Goal: Communication & Community: Participate in discussion

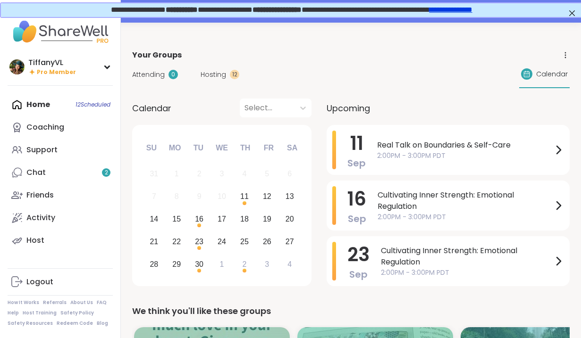
click at [209, 57] on div "Your Groups" at bounding box center [350, 55] width 437 height 11
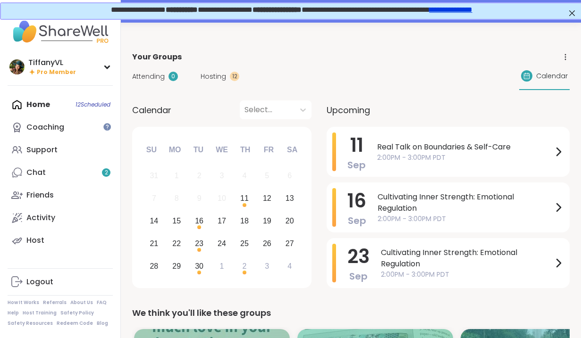
click at [213, 74] on span "Hosting" at bounding box center [213, 77] width 25 height 10
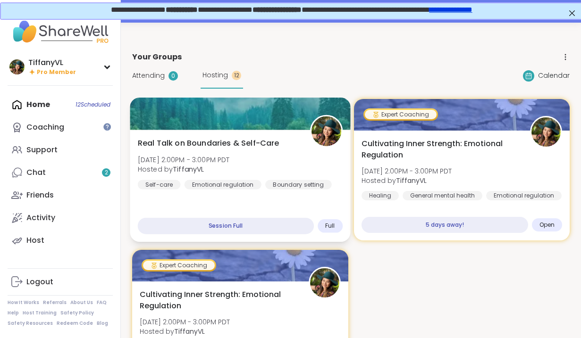
click at [245, 144] on span "Real Talk on Boundaries & Self-Care" at bounding box center [209, 143] width 142 height 11
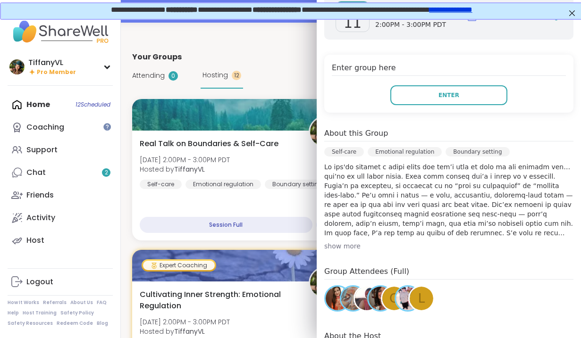
scroll to position [4, 0]
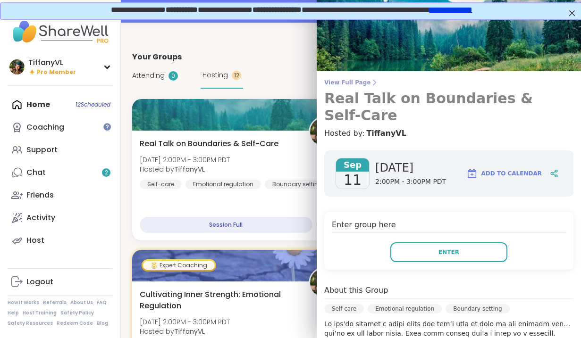
click at [403, 99] on h3 "Real Talk on Boundaries & Self-Care" at bounding box center [448, 107] width 249 height 34
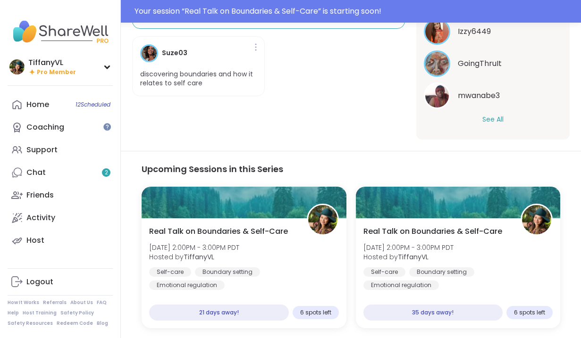
scroll to position [65, 0]
click at [492, 117] on button "See All" at bounding box center [492, 120] width 21 height 10
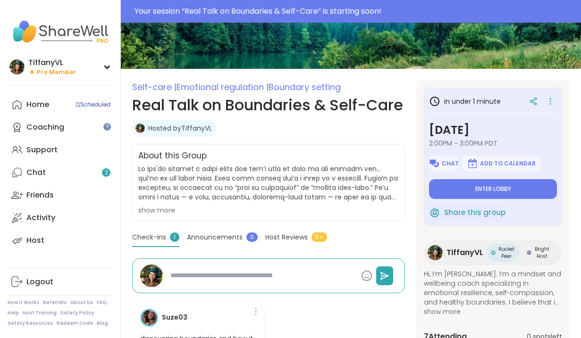
scroll to position [132, 0]
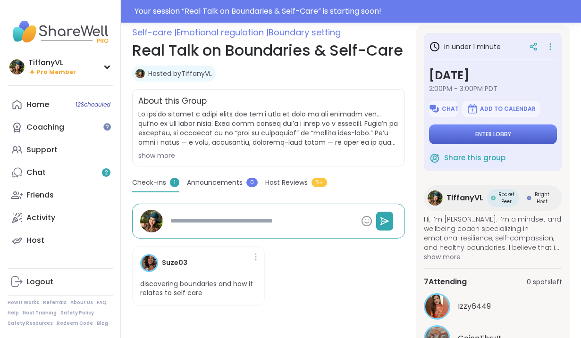
click at [491, 136] on span "Enter lobby" at bounding box center [493, 135] width 36 height 8
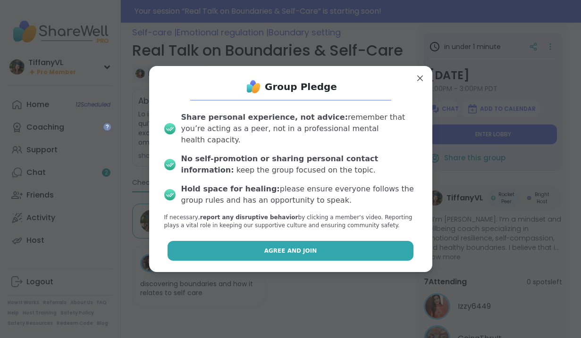
click at [224, 246] on button "Agree and Join" at bounding box center [291, 251] width 246 height 20
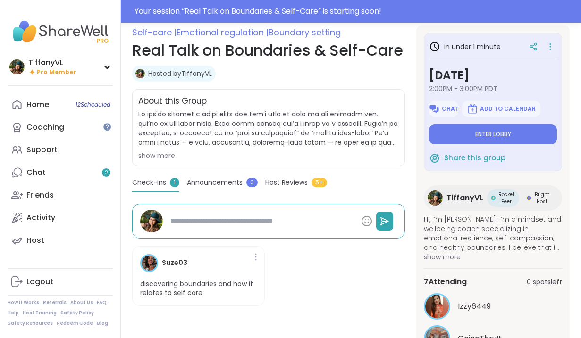
type textarea "*"
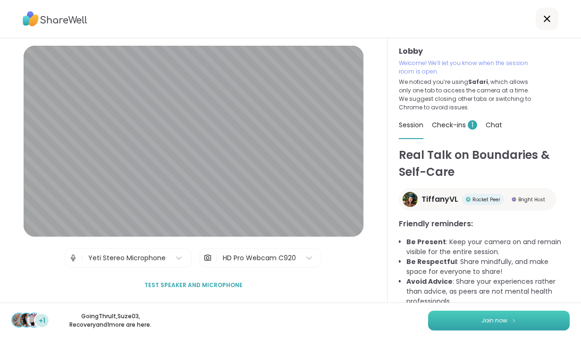
click at [519, 317] on button "Join now" at bounding box center [499, 321] width 142 height 20
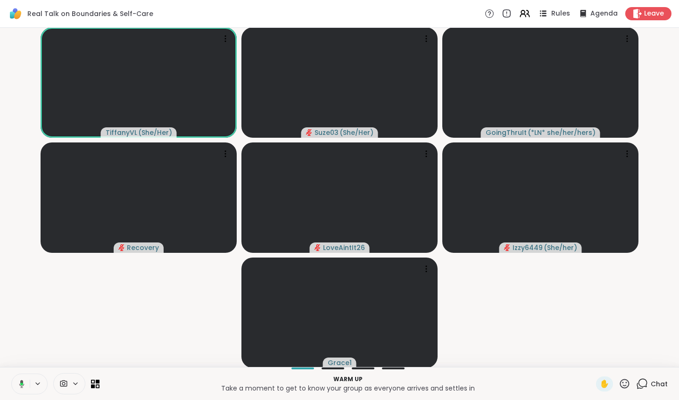
click at [558, 13] on span "Rules" at bounding box center [561, 14] width 19 height 10
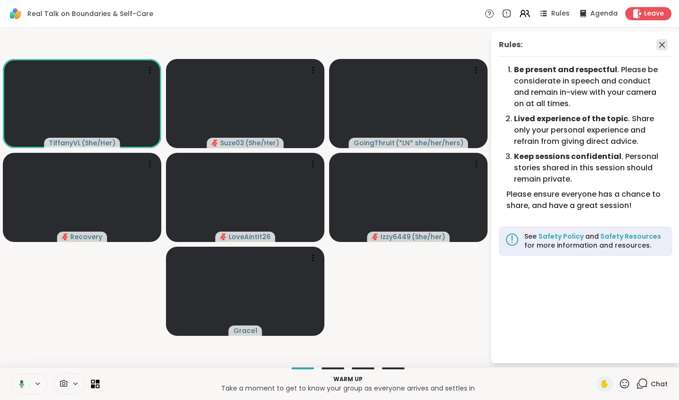
click at [580, 44] on icon at bounding box center [662, 44] width 11 height 11
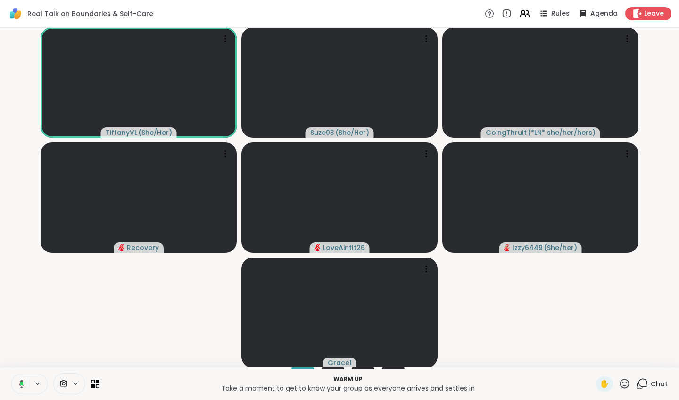
click at [17, 338] on icon at bounding box center [20, 384] width 8 height 8
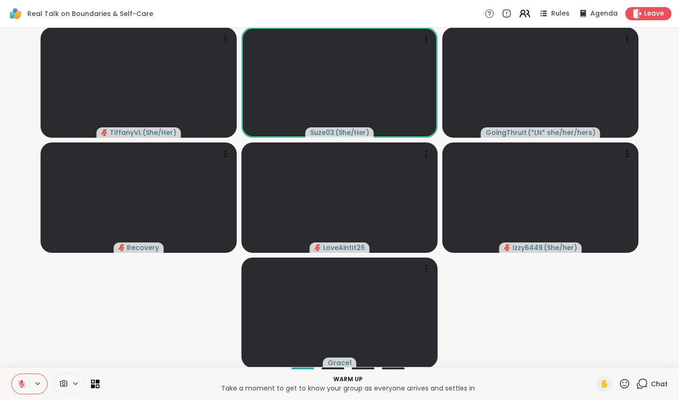
click at [525, 12] on icon at bounding box center [525, 14] width 12 height 12
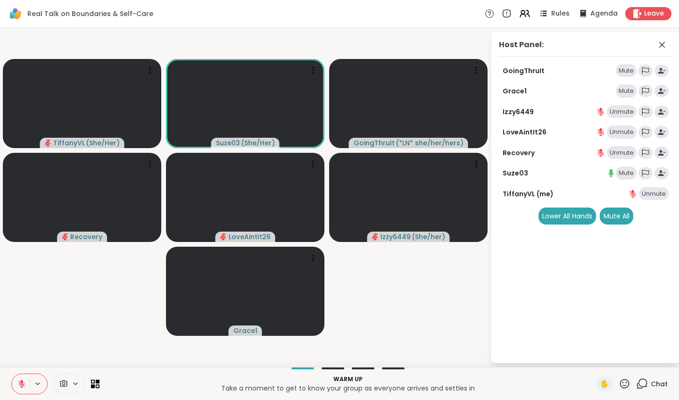
click at [404, 331] on video-player-container "TiffanyVL ( She/Her ) Suze03 ( She/Her ) GoingThruIt ( *LN* she/her/hers ) Reco…" at bounding box center [245, 198] width 479 height 332
click at [524, 13] on icon at bounding box center [523, 12] width 4 height 4
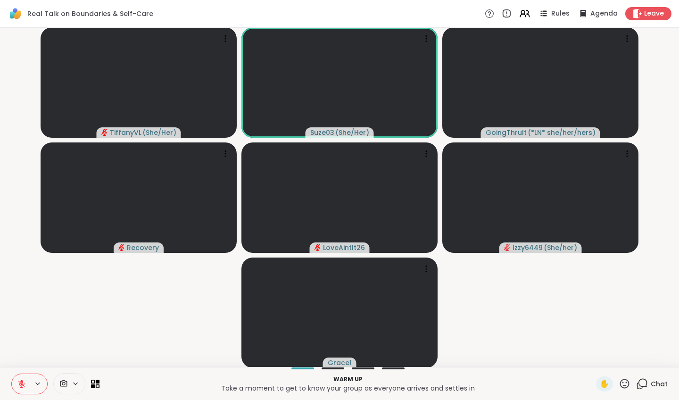
click at [580, 338] on icon at bounding box center [625, 384] width 12 height 12
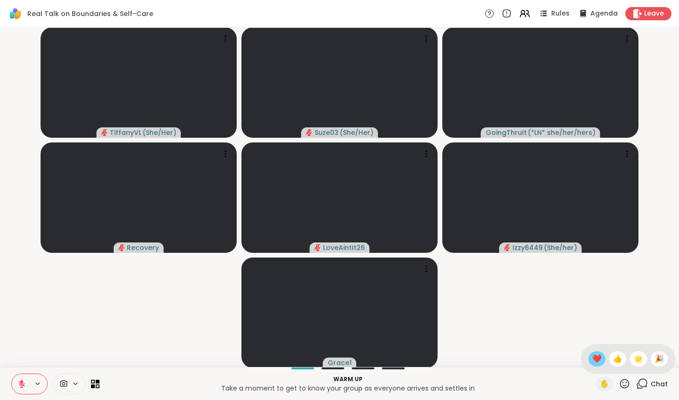
click at [580, 338] on span "❤️" at bounding box center [597, 358] width 9 height 11
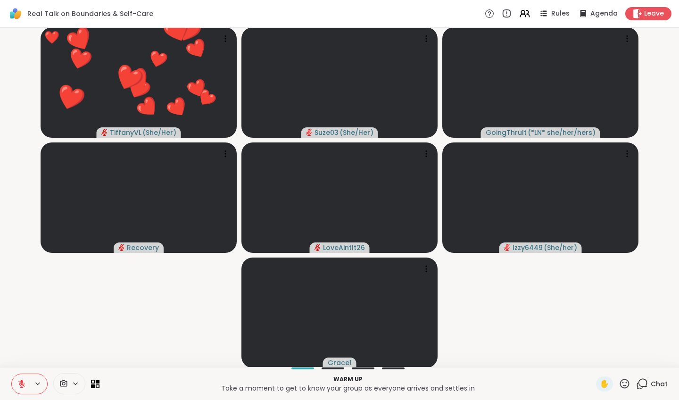
click at [19, 338] on icon at bounding box center [21, 384] width 8 height 8
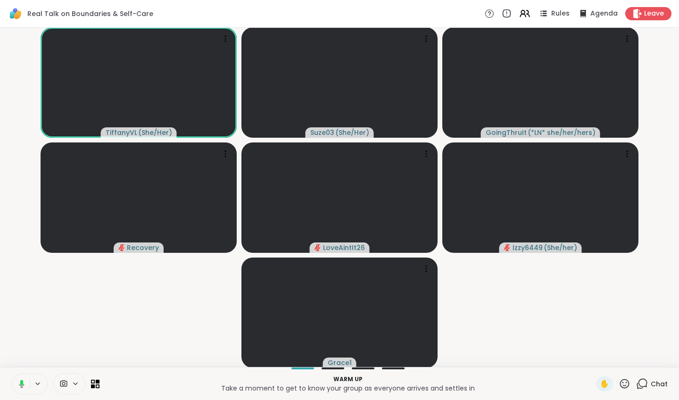
click at [19, 338] on icon at bounding box center [20, 384] width 8 height 8
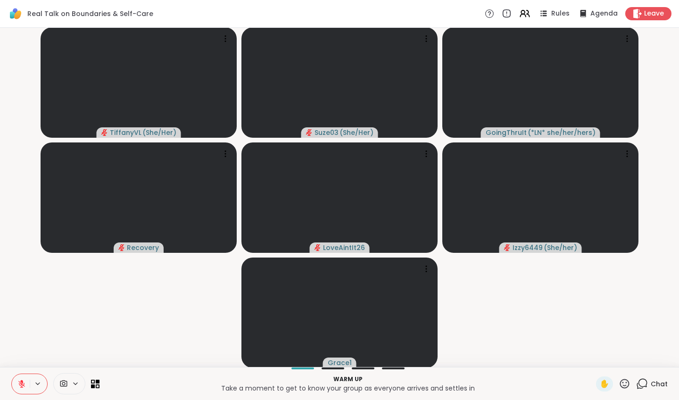
click at [580, 338] on icon at bounding box center [625, 384] width 12 height 12
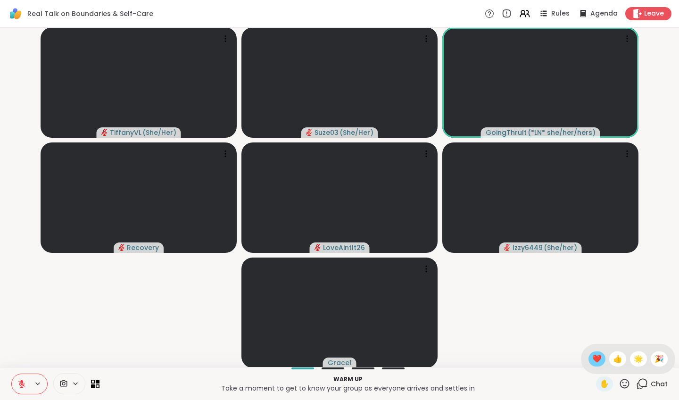
click at [580, 338] on span "❤️" at bounding box center [597, 358] width 9 height 11
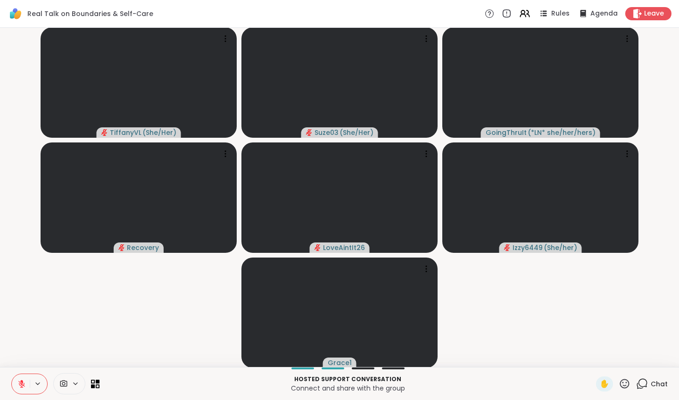
click at [22, 338] on icon at bounding box center [21, 384] width 8 height 8
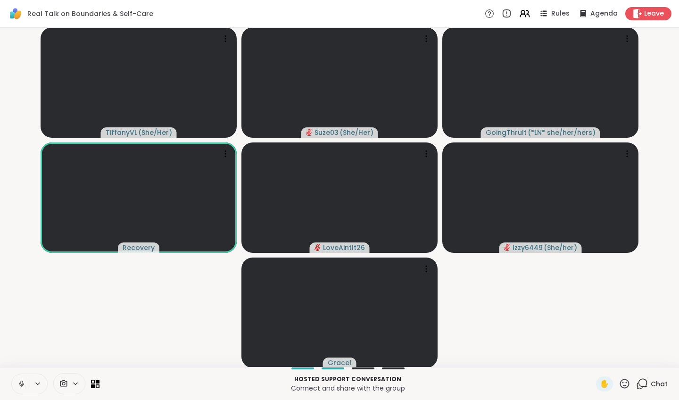
click at [19, 338] on icon at bounding box center [21, 384] width 8 height 8
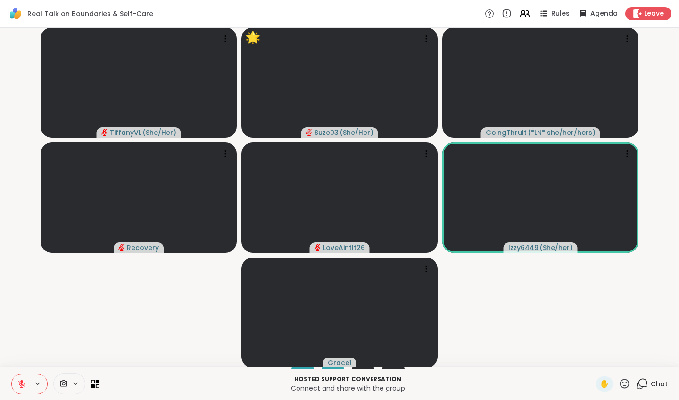
click at [580, 338] on icon at bounding box center [625, 384] width 12 height 12
click at [580, 338] on div "🌟" at bounding box center [638, 359] width 17 height 15
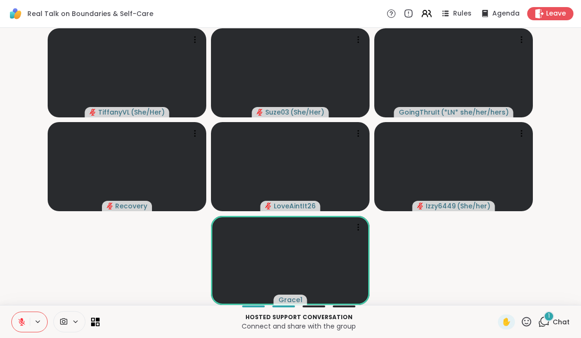
click at [20, 319] on icon at bounding box center [21, 322] width 8 height 8
click at [545, 322] on icon at bounding box center [544, 322] width 12 height 12
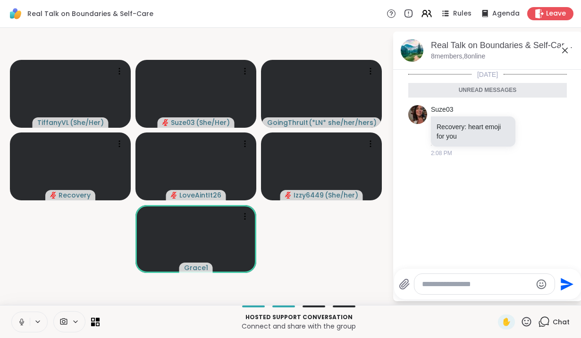
scroll to position [2, 0]
click at [565, 50] on icon at bounding box center [565, 51] width 6 height 6
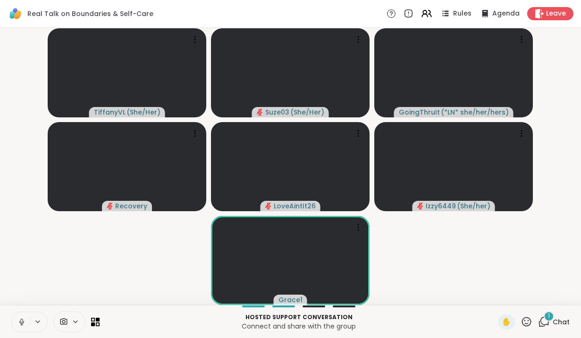
click at [529, 323] on icon at bounding box center [526, 322] width 12 height 12
click at [495, 293] on span "❤️" at bounding box center [498, 297] width 9 height 11
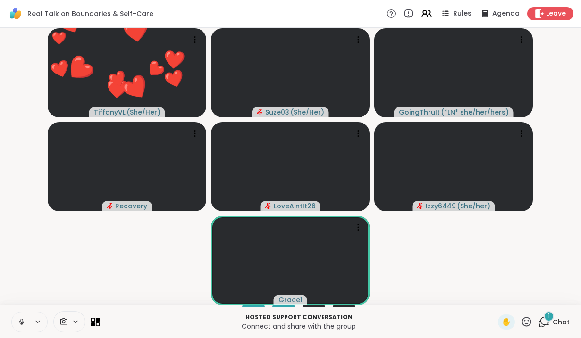
click at [546, 321] on icon at bounding box center [544, 322] width 12 height 12
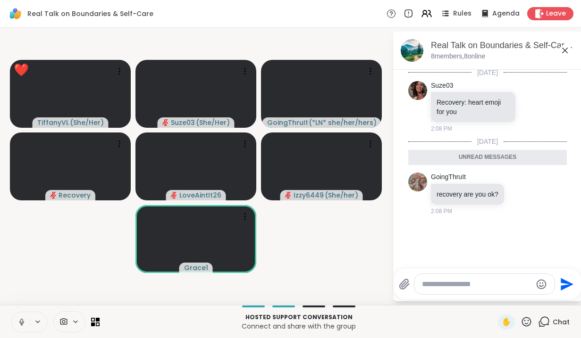
click at [564, 49] on icon at bounding box center [564, 50] width 11 height 11
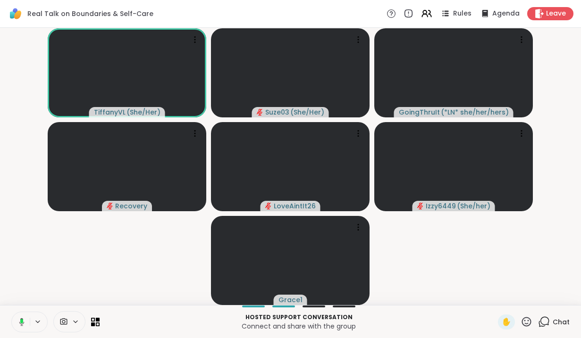
click at [17, 322] on icon at bounding box center [20, 322] width 8 height 8
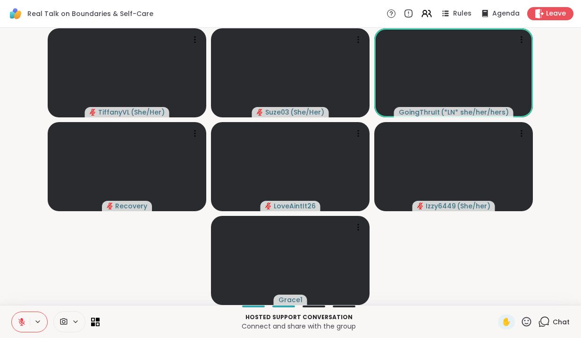
click at [527, 319] on icon at bounding box center [526, 322] width 12 height 12
click at [495, 294] on span "❤️" at bounding box center [498, 297] width 9 height 11
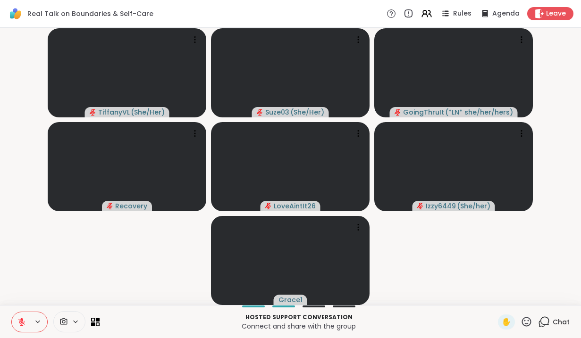
click at [22, 319] on icon at bounding box center [21, 320] width 3 height 4
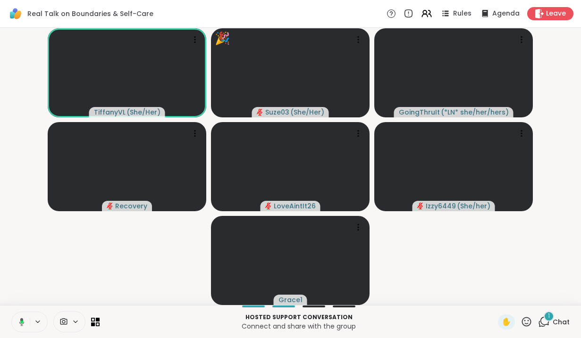
click at [527, 323] on icon at bounding box center [526, 322] width 12 height 12
click at [498, 296] on span "❤️" at bounding box center [498, 297] width 9 height 11
click at [21, 323] on icon at bounding box center [21, 322] width 8 height 8
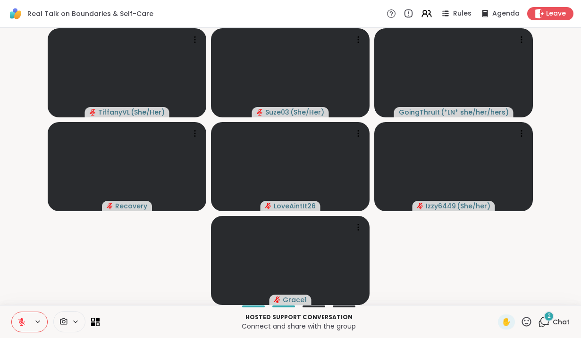
click at [544, 322] on icon at bounding box center [544, 322] width 12 height 12
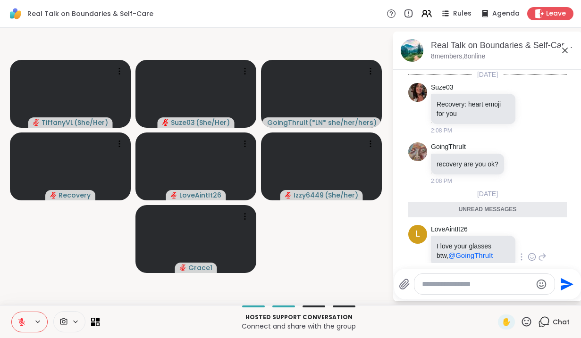
scroll to position [80, 0]
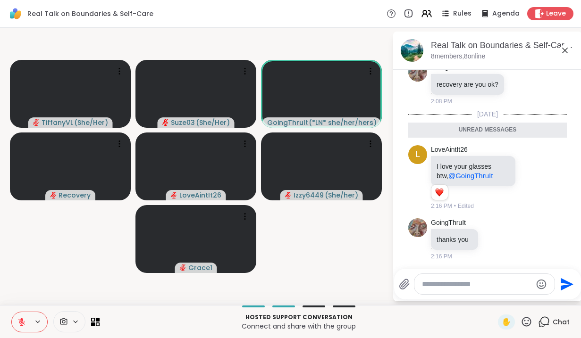
click at [568, 49] on icon at bounding box center [564, 50] width 11 height 11
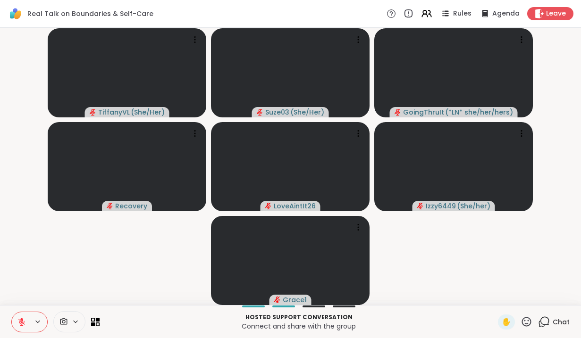
click at [23, 325] on icon at bounding box center [21, 322] width 8 height 8
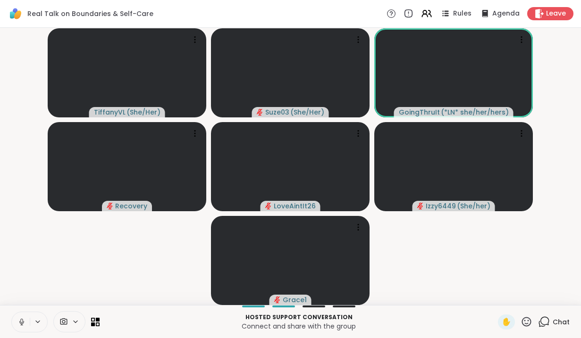
click at [21, 322] on icon at bounding box center [21, 321] width 2 height 4
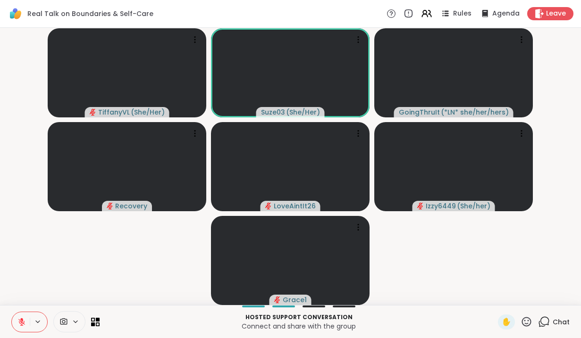
click at [530, 322] on icon at bounding box center [526, 322] width 12 height 12
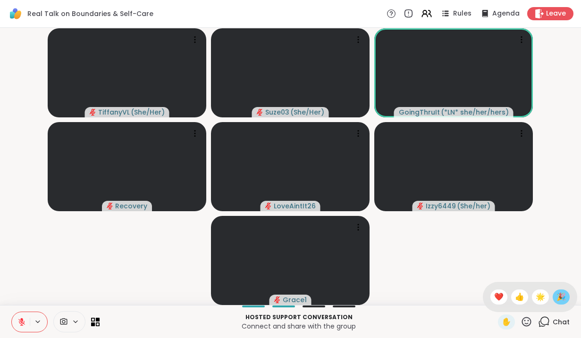
click at [566, 293] on div "🎉" at bounding box center [561, 297] width 17 height 15
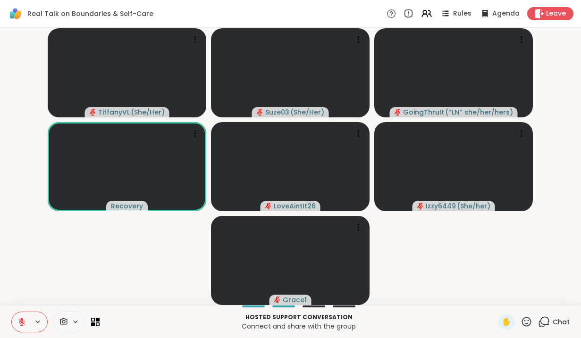
click at [527, 321] on icon at bounding box center [526, 322] width 12 height 12
click at [537, 300] on span "🌟" at bounding box center [540, 297] width 9 height 11
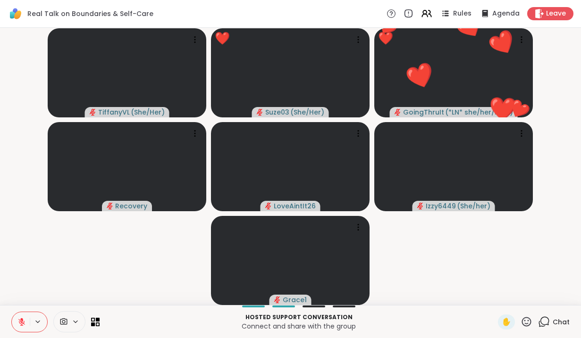
click at [23, 317] on button at bounding box center [21, 322] width 18 height 20
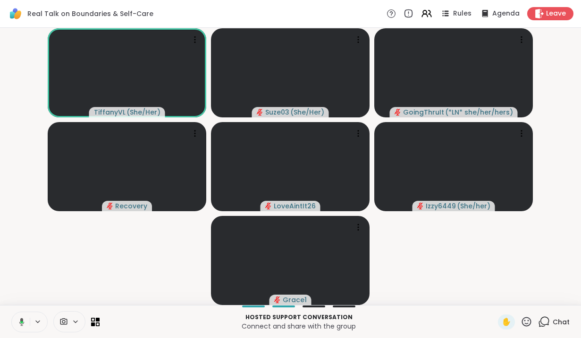
click at [23, 317] on button at bounding box center [19, 322] width 19 height 20
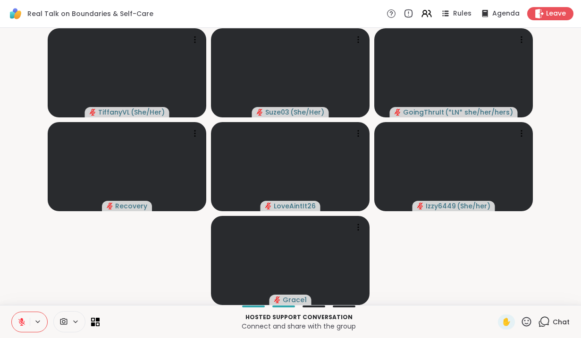
click at [528, 323] on icon at bounding box center [526, 322] width 12 height 12
click at [498, 300] on span "❤️" at bounding box center [498, 297] width 9 height 11
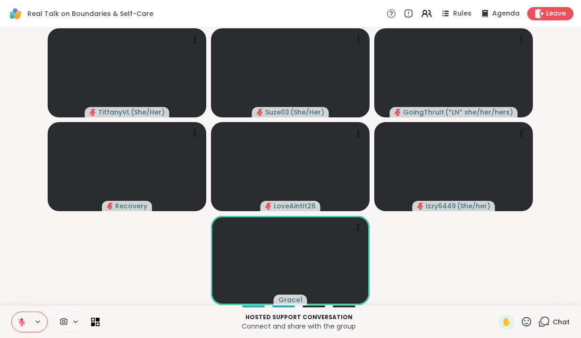
click at [22, 319] on icon at bounding box center [21, 320] width 3 height 4
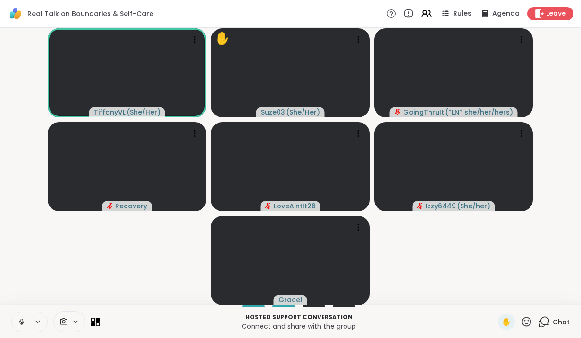
click at [19, 322] on icon at bounding box center [21, 322] width 8 height 8
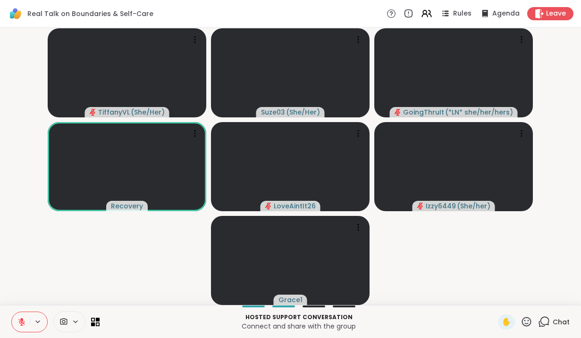
click at [18, 319] on icon at bounding box center [21, 322] width 8 height 8
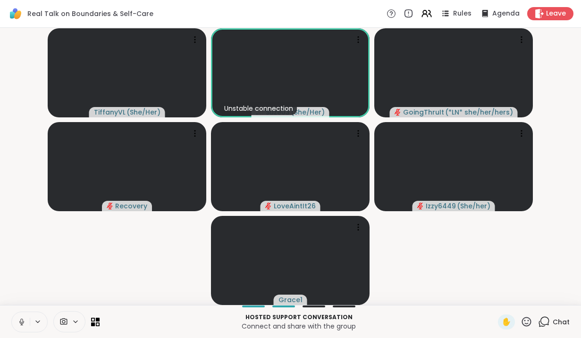
click at [17, 322] on button at bounding box center [21, 322] width 18 height 20
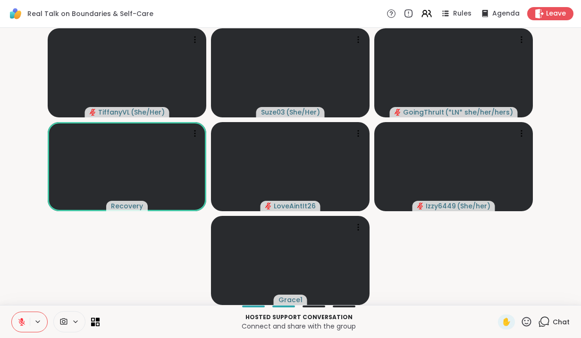
click at [21, 320] on icon at bounding box center [21, 320] width 3 height 4
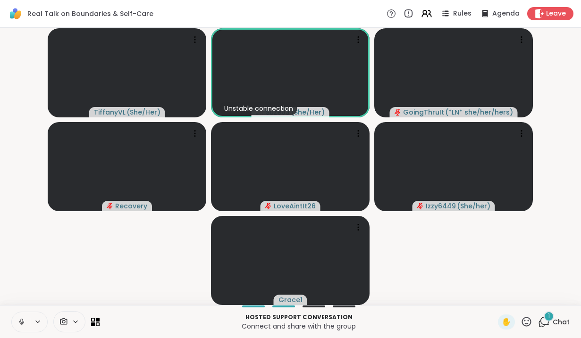
click at [20, 324] on icon at bounding box center [21, 322] width 8 height 8
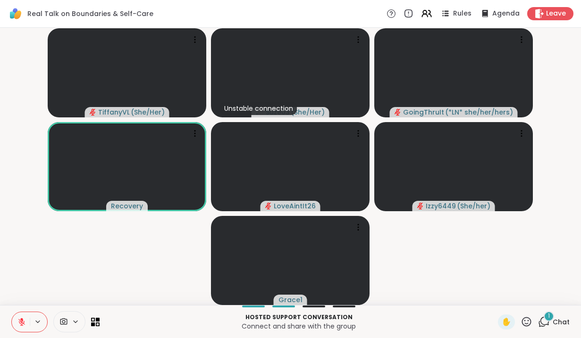
click at [20, 325] on icon at bounding box center [21, 322] width 8 height 8
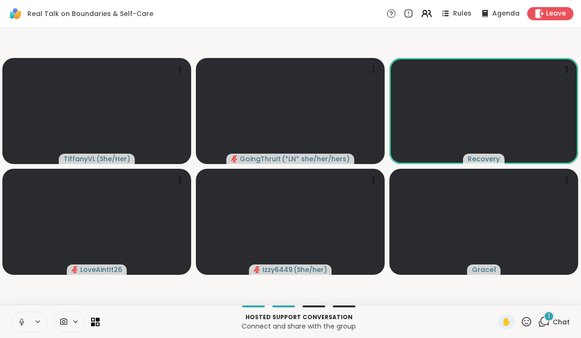
click at [545, 317] on div "1" at bounding box center [549, 316] width 10 height 10
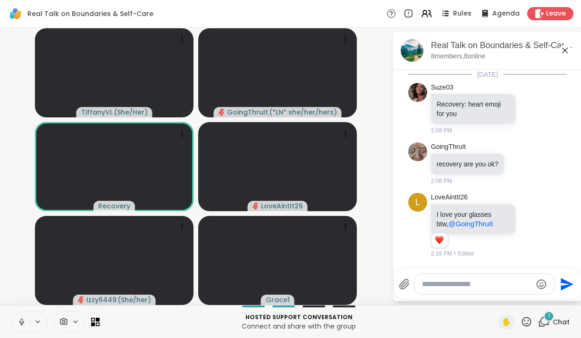
scroll to position [152, 0]
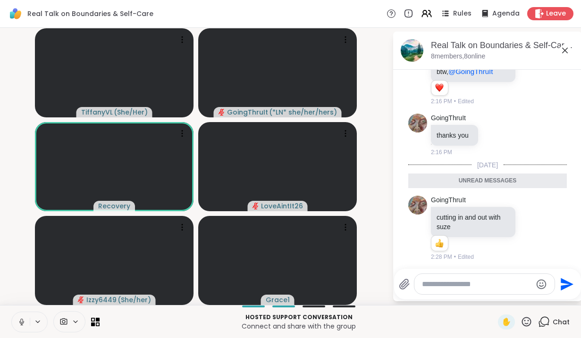
click at [565, 51] on icon at bounding box center [565, 51] width 6 height 6
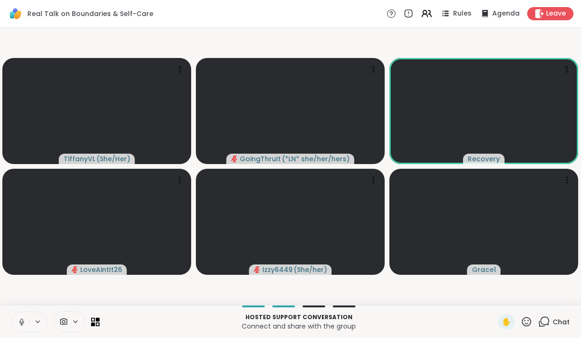
click at [18, 320] on icon at bounding box center [21, 322] width 8 height 8
click at [19, 322] on icon at bounding box center [21, 322] width 8 height 8
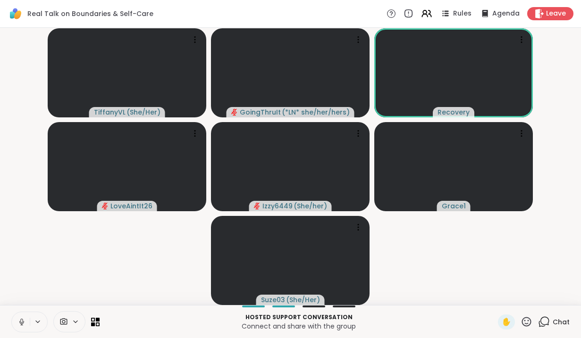
click at [17, 325] on button at bounding box center [21, 322] width 18 height 20
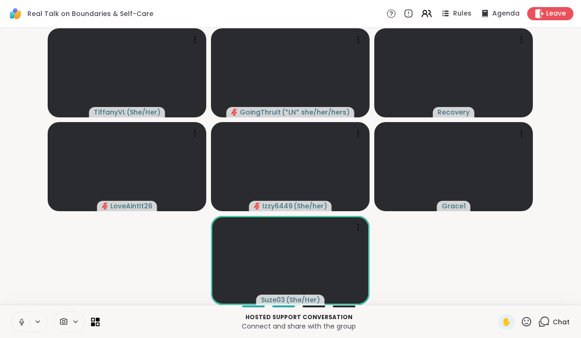
click at [20, 322] on icon at bounding box center [21, 322] width 5 height 3
click at [526, 319] on icon at bounding box center [526, 322] width 12 height 12
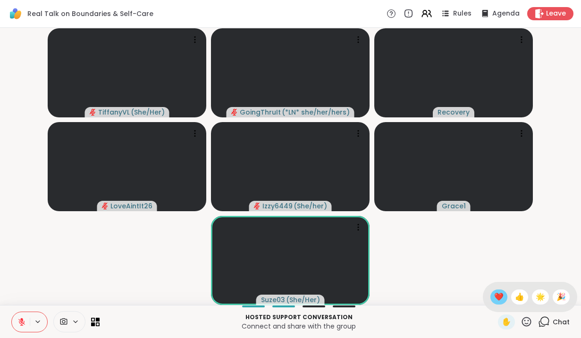
click at [497, 299] on span "❤️" at bounding box center [498, 297] width 9 height 11
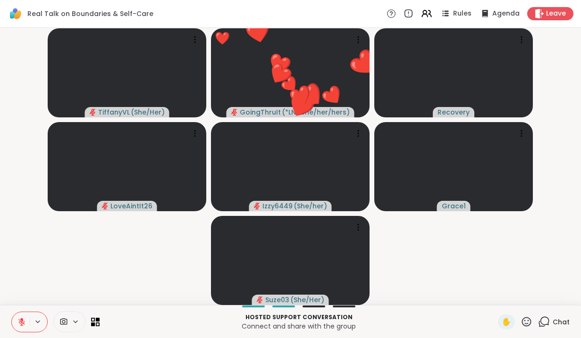
click at [19, 319] on icon at bounding box center [21, 322] width 8 height 8
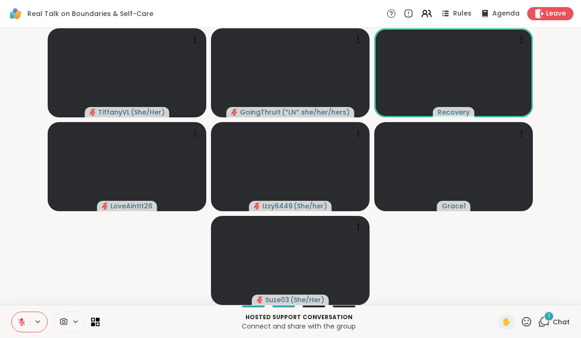
click at [544, 319] on icon at bounding box center [544, 322] width 12 height 12
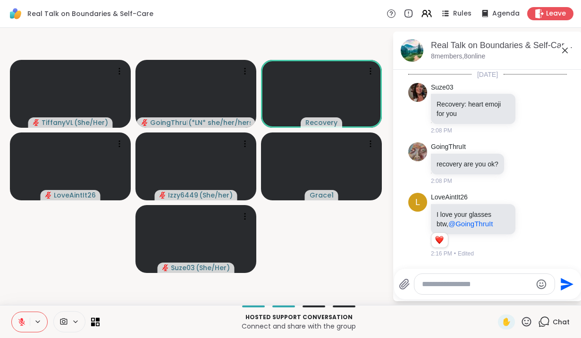
scroll to position [202, 0]
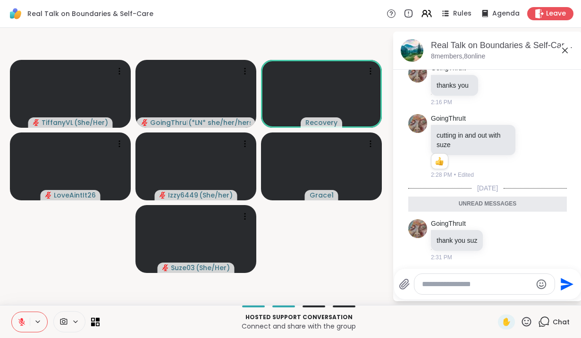
click at [566, 51] on icon at bounding box center [565, 51] width 6 height 6
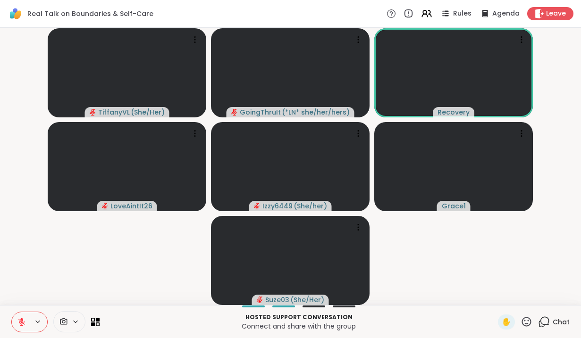
click at [545, 320] on icon at bounding box center [544, 322] width 12 height 12
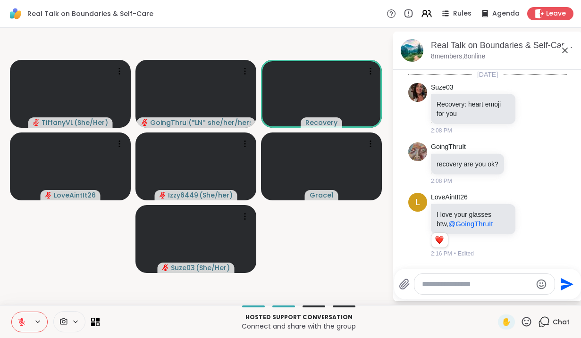
scroll to position [171, 0]
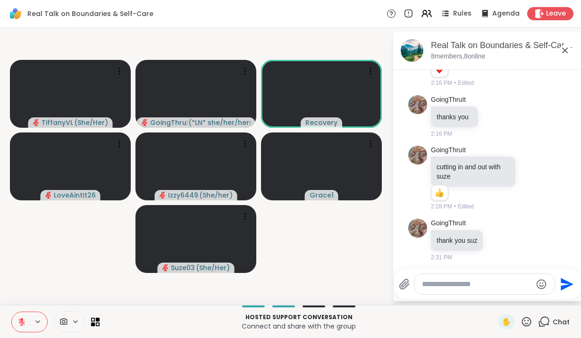
click at [322, 248] on video-player-container "TiffanyVL ( She/Her ) GoingThruIt ( *LN* she/her/hers ) Recovery LoveAintIt26 I…" at bounding box center [196, 167] width 381 height 270
click at [566, 48] on icon at bounding box center [564, 50] width 11 height 11
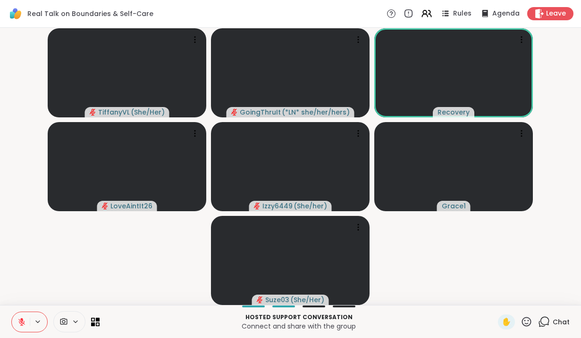
click at [18, 319] on icon at bounding box center [21, 322] width 8 height 8
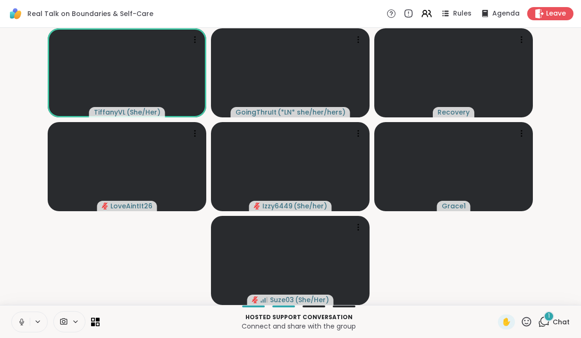
click at [22, 320] on icon at bounding box center [21, 322] width 8 height 8
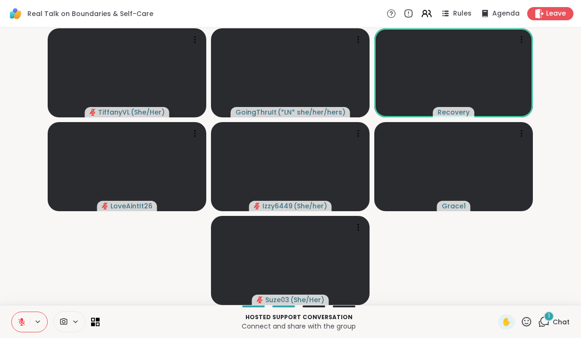
click at [545, 321] on icon at bounding box center [544, 322] width 12 height 12
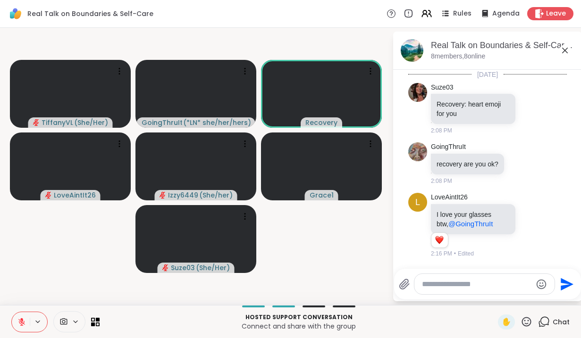
scroll to position [252, 0]
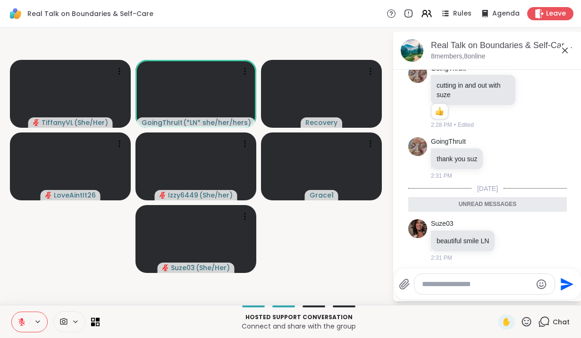
click at [568, 50] on icon at bounding box center [564, 50] width 11 height 11
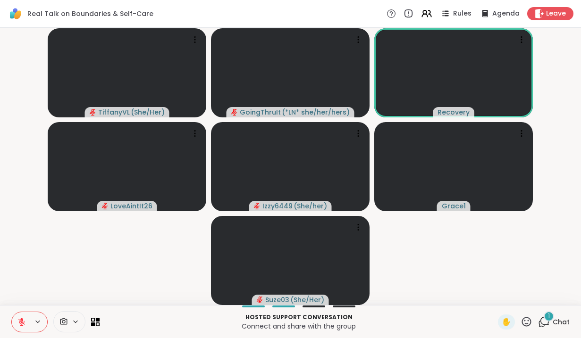
click at [546, 323] on icon at bounding box center [544, 322] width 12 height 12
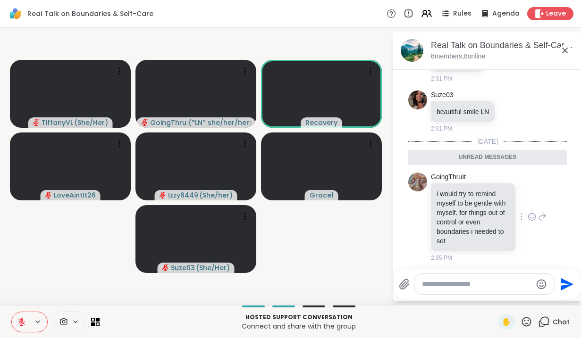
scroll to position [363, 0]
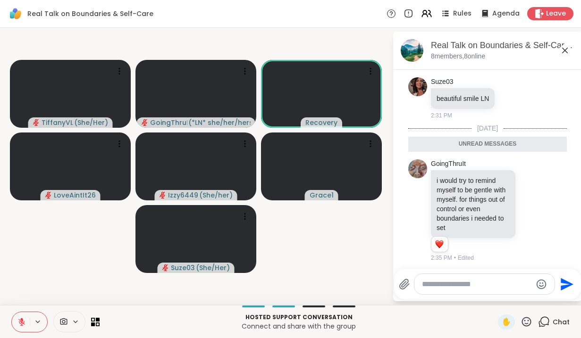
click at [564, 50] on icon at bounding box center [565, 51] width 6 height 6
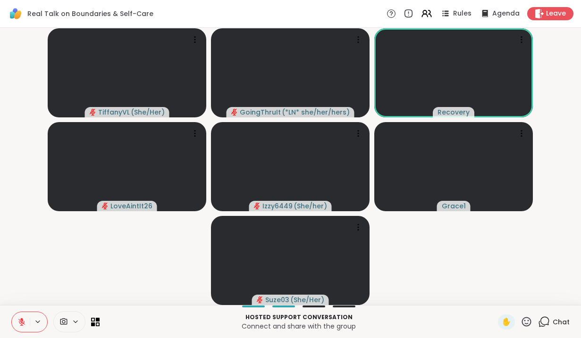
click at [527, 322] on icon at bounding box center [526, 322] width 12 height 12
click at [494, 298] on span "❤️" at bounding box center [498, 297] width 9 height 11
click at [548, 318] on div "1" at bounding box center [549, 316] width 10 height 10
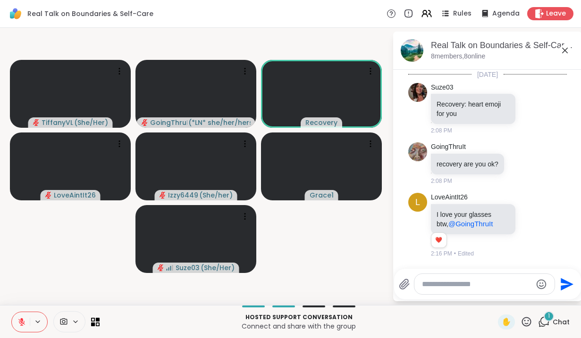
scroll to position [432, 0]
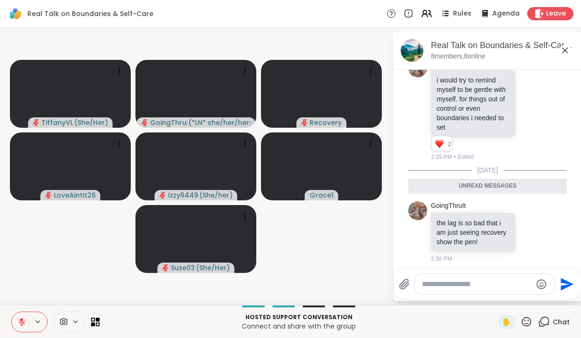
click at [562, 52] on icon at bounding box center [564, 50] width 11 height 11
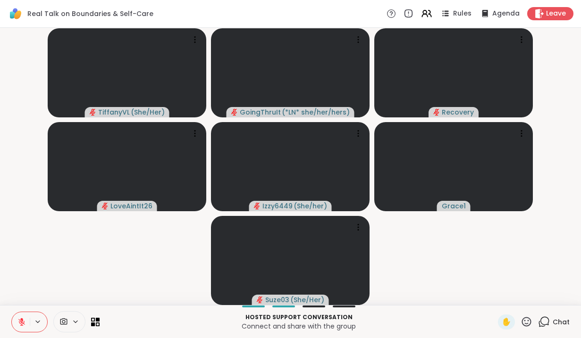
click at [25, 322] on icon at bounding box center [21, 322] width 8 height 8
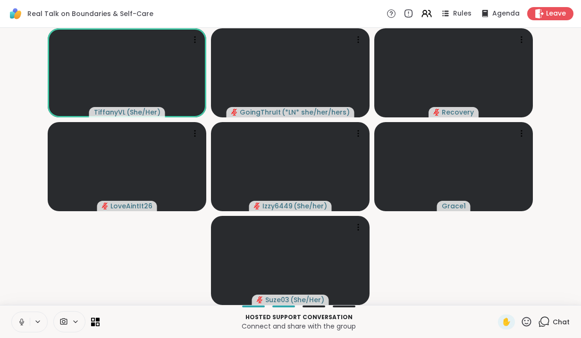
click at [546, 320] on icon at bounding box center [544, 322] width 12 height 12
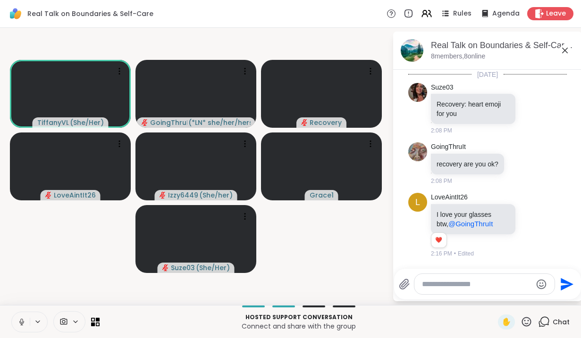
scroll to position [400, 0]
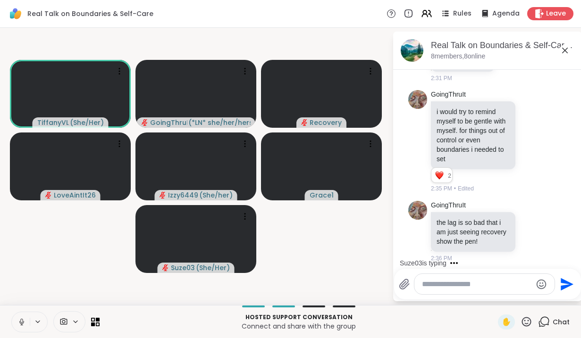
click at [564, 50] on icon at bounding box center [564, 50] width 11 height 11
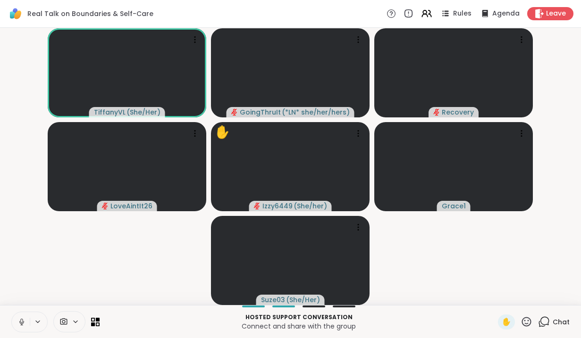
click at [19, 321] on icon at bounding box center [21, 322] width 8 height 8
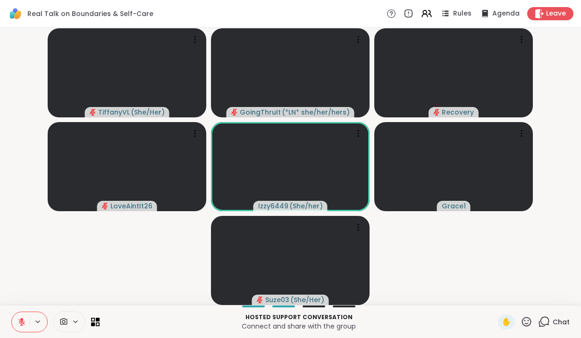
click at [524, 318] on icon at bounding box center [526, 322] width 12 height 12
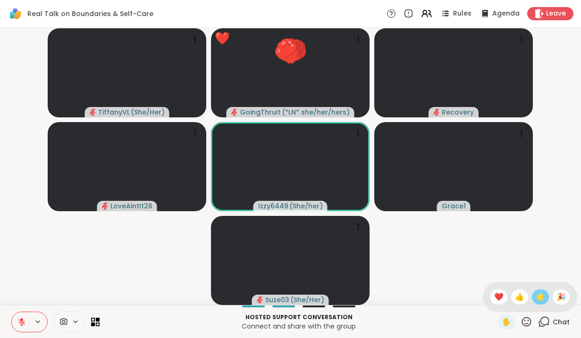
click at [540, 299] on span "🌟" at bounding box center [540, 297] width 9 height 11
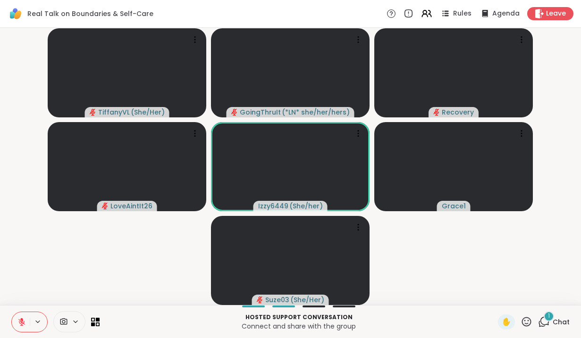
click at [548, 324] on icon at bounding box center [544, 322] width 12 height 12
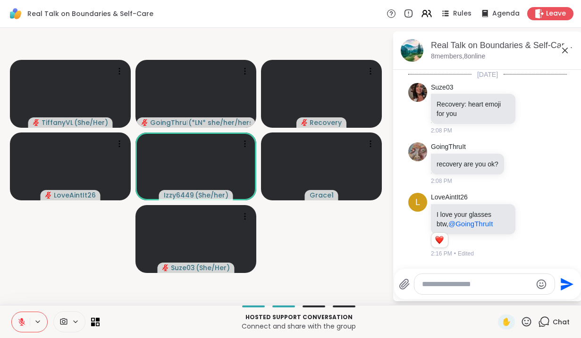
scroll to position [520, 0]
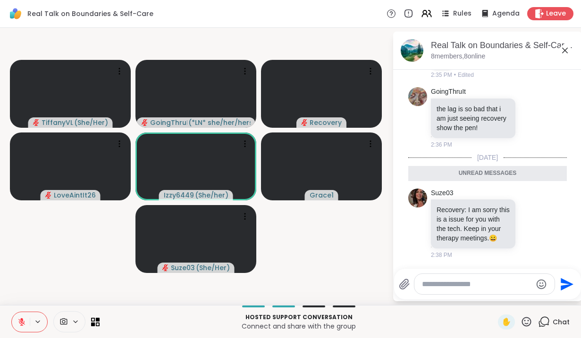
click at [566, 53] on icon at bounding box center [564, 50] width 11 height 11
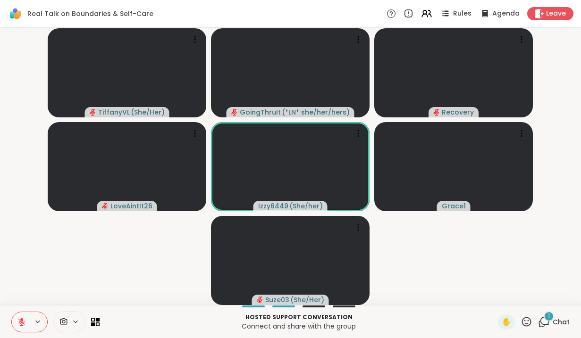
click at [548, 319] on span "1" at bounding box center [549, 316] width 2 height 8
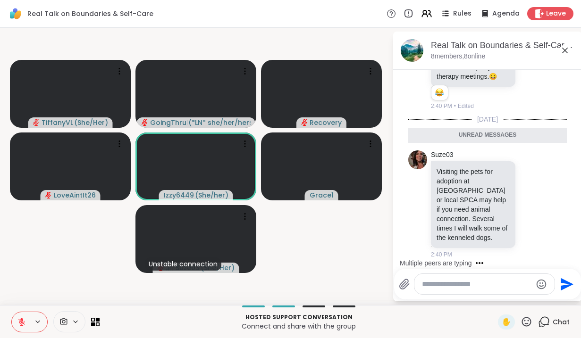
scroll to position [677, 0]
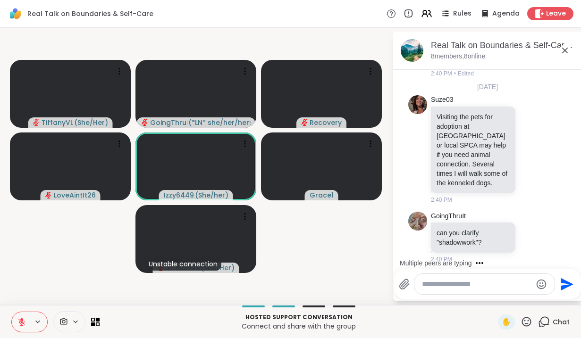
click at [563, 48] on icon at bounding box center [564, 50] width 11 height 11
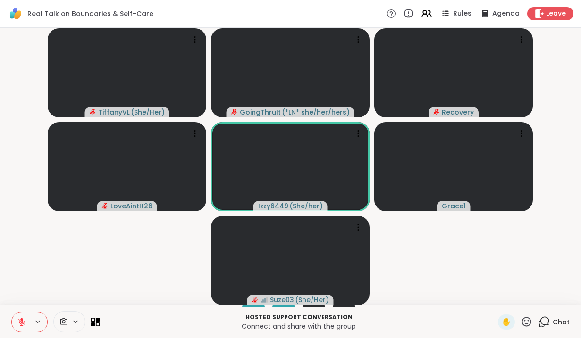
click at [545, 323] on icon at bounding box center [544, 322] width 12 height 12
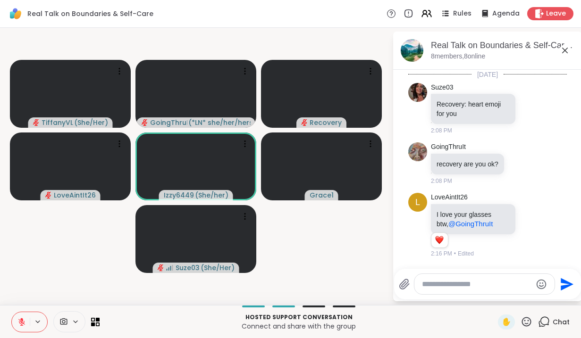
scroll to position [667, 0]
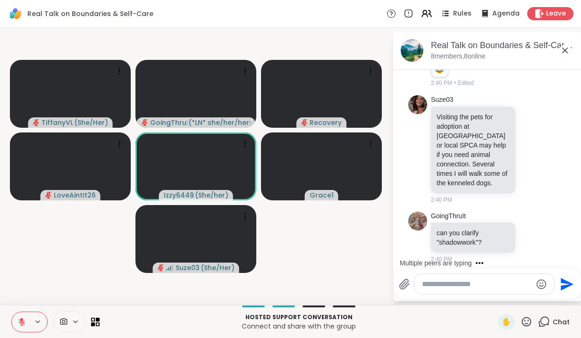
click at [563, 50] on icon at bounding box center [564, 50] width 11 height 11
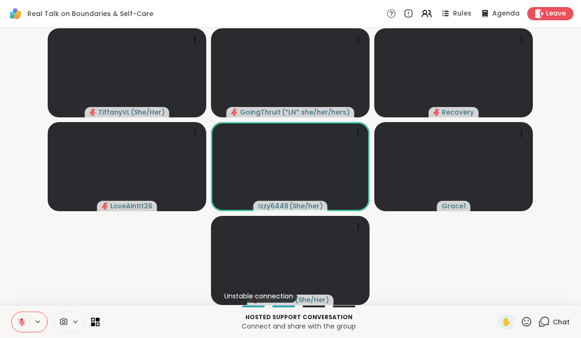
click at [527, 320] on icon at bounding box center [526, 322] width 12 height 12
click at [494, 293] on span "❤️" at bounding box center [498, 297] width 9 height 11
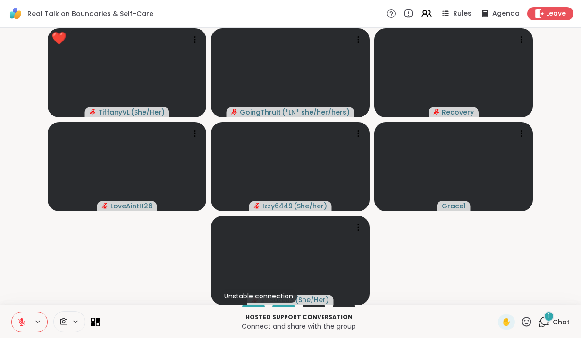
click at [546, 318] on div "1" at bounding box center [549, 316] width 10 height 10
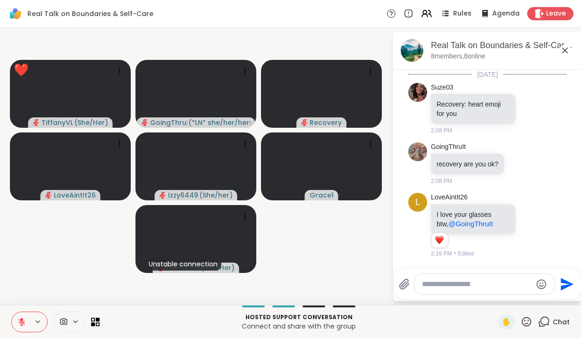
scroll to position [768, 0]
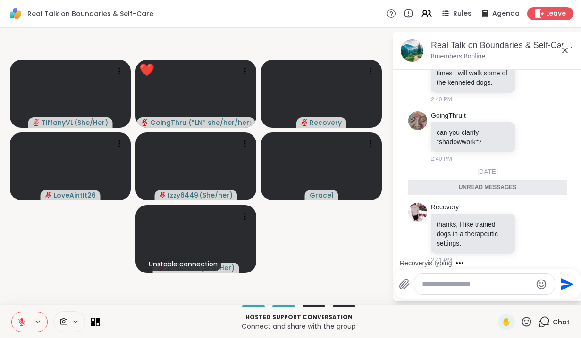
click at [564, 50] on icon at bounding box center [565, 51] width 6 height 6
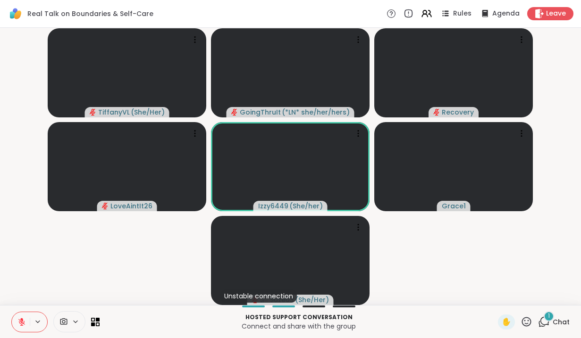
click at [545, 319] on div "1" at bounding box center [549, 316] width 10 height 10
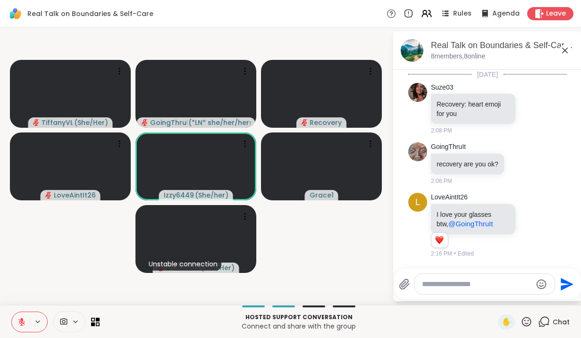
scroll to position [831, 0]
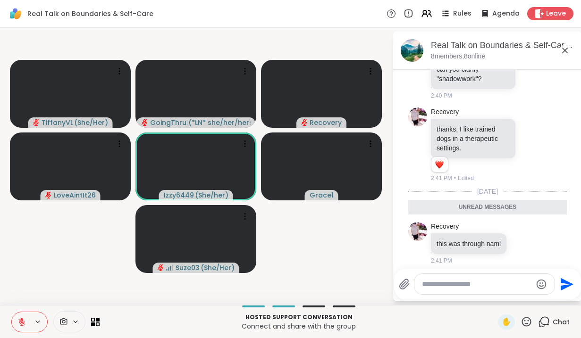
click at [563, 51] on icon at bounding box center [564, 50] width 11 height 11
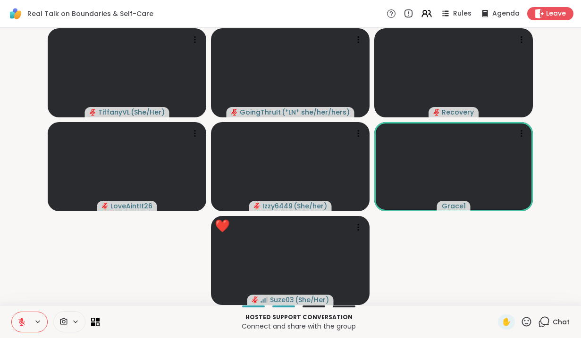
click at [523, 322] on icon at bounding box center [526, 322] width 12 height 12
click at [495, 297] on span "❤️" at bounding box center [498, 297] width 9 height 11
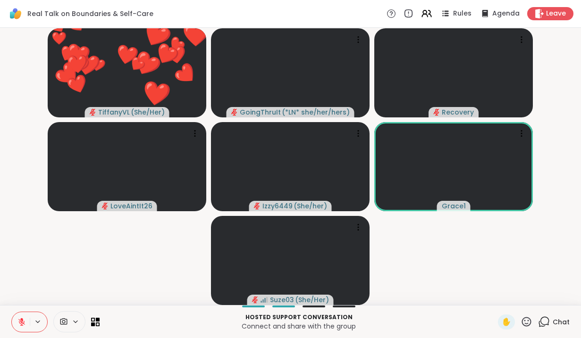
click at [26, 323] on button at bounding box center [21, 322] width 18 height 20
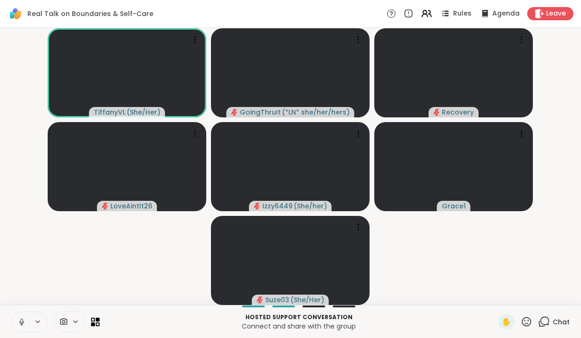
click at [20, 322] on icon at bounding box center [21, 322] width 8 height 8
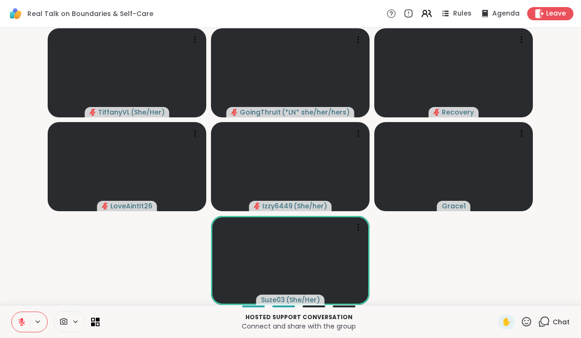
click at [20, 325] on icon at bounding box center [21, 322] width 8 height 8
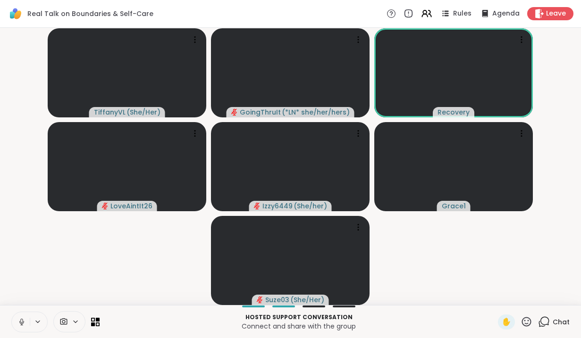
click at [18, 322] on icon at bounding box center [21, 322] width 8 height 8
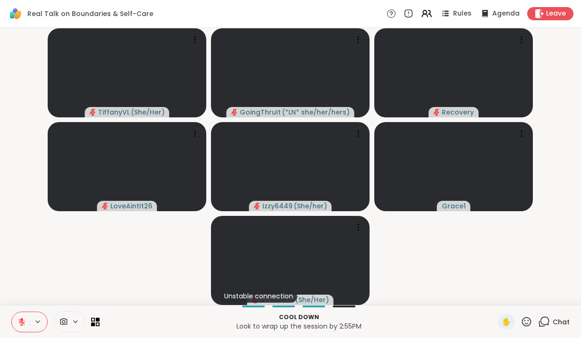
click at [22, 325] on icon at bounding box center [21, 322] width 7 height 7
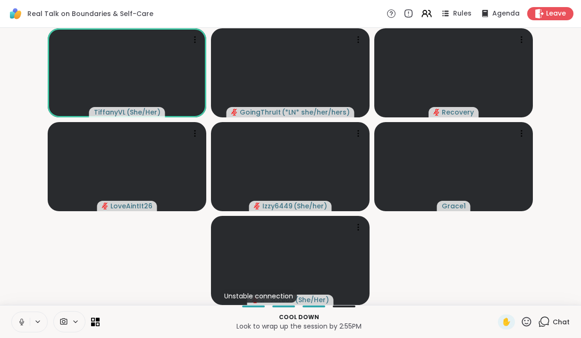
click at [23, 317] on button at bounding box center [21, 322] width 18 height 20
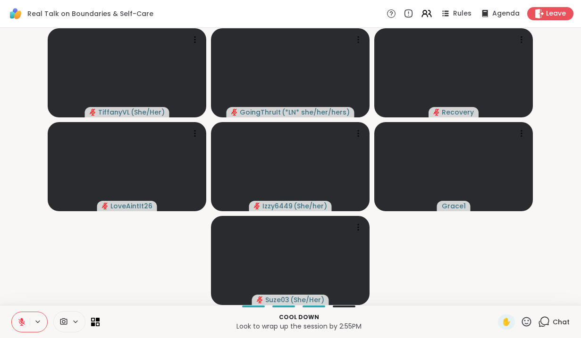
click at [18, 321] on icon at bounding box center [21, 322] width 8 height 8
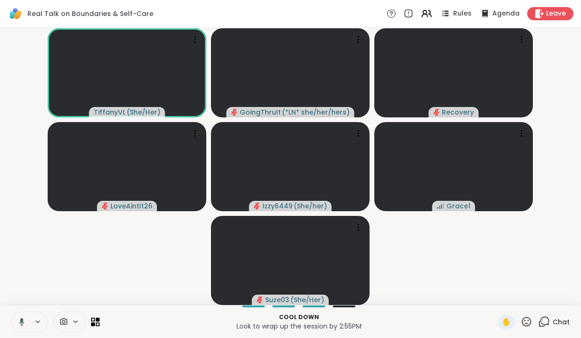
click at [19, 324] on icon at bounding box center [20, 322] width 8 height 8
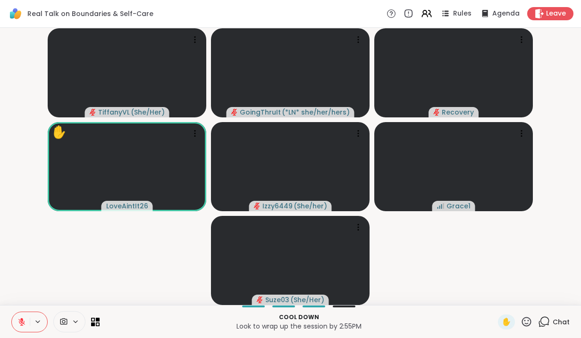
click at [528, 319] on icon at bounding box center [526, 322] width 12 height 12
click at [495, 293] on span "❤️" at bounding box center [498, 297] width 9 height 11
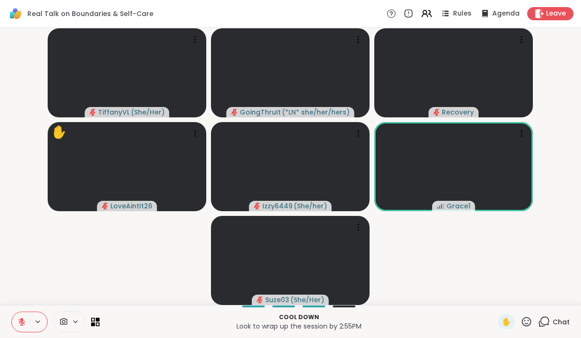
click at [22, 319] on icon at bounding box center [21, 320] width 3 height 4
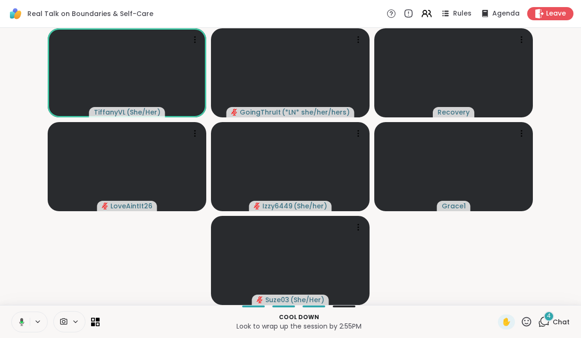
click at [18, 323] on icon at bounding box center [20, 322] width 8 height 8
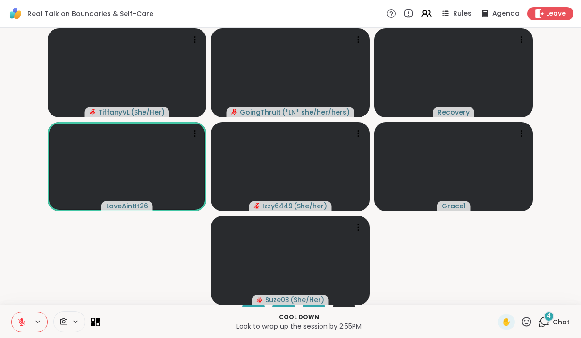
click at [546, 322] on icon at bounding box center [544, 322] width 12 height 12
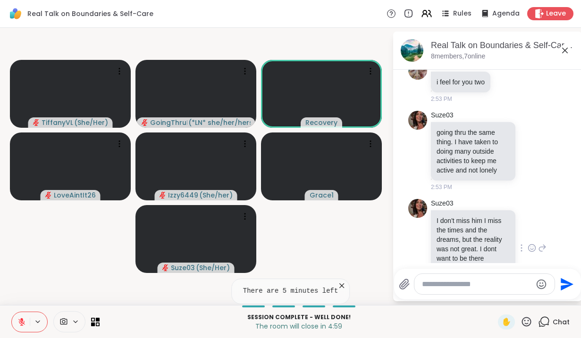
scroll to position [1014, 0]
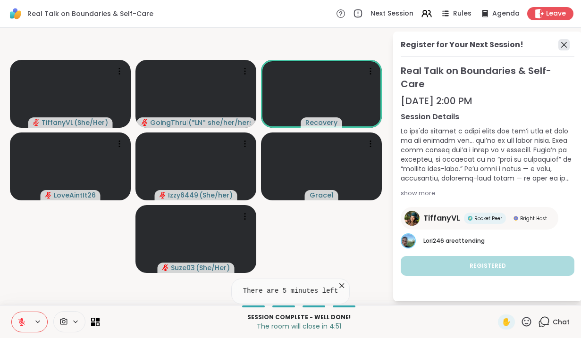
click at [565, 46] on icon at bounding box center [564, 45] width 6 height 6
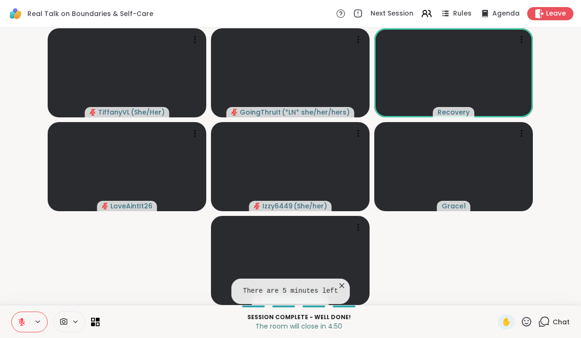
click at [544, 325] on icon at bounding box center [544, 322] width 12 height 12
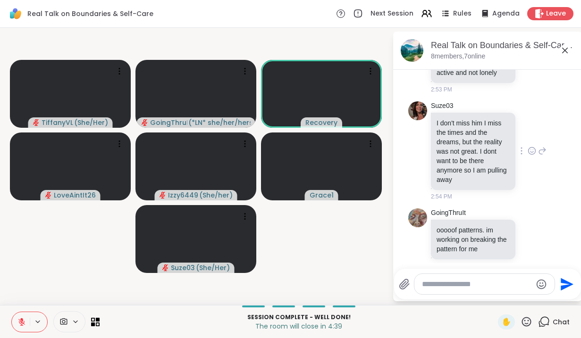
scroll to position [1113, 0]
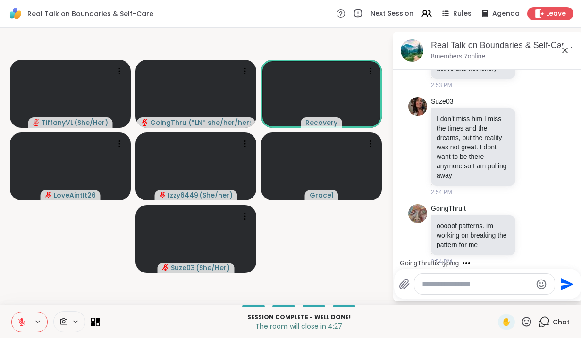
click at [565, 50] on icon at bounding box center [565, 51] width 6 height 6
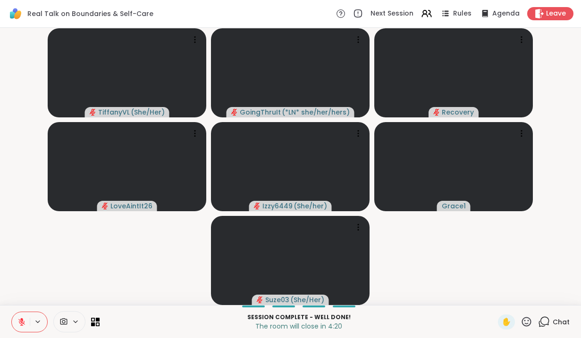
click at [526, 317] on icon at bounding box center [526, 322] width 12 height 12
click at [546, 321] on icon at bounding box center [544, 322] width 12 height 12
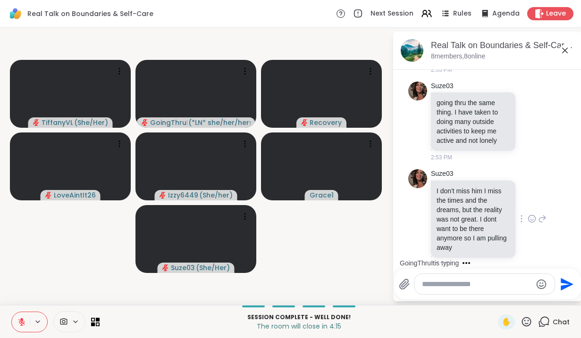
scroll to position [1191, 0]
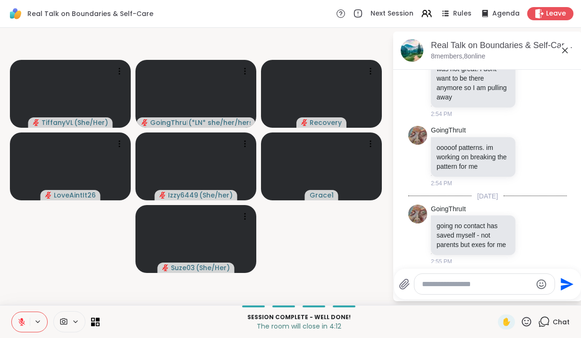
click at [566, 51] on icon at bounding box center [564, 50] width 11 height 11
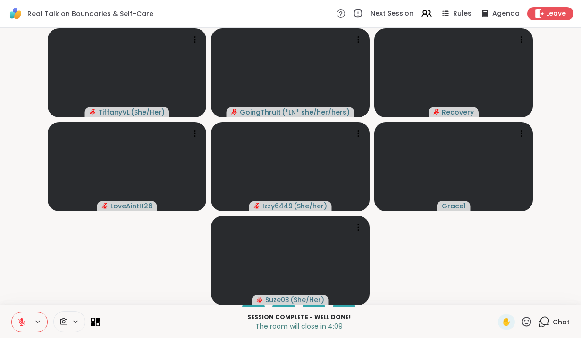
click at [21, 322] on icon at bounding box center [21, 322] width 7 height 7
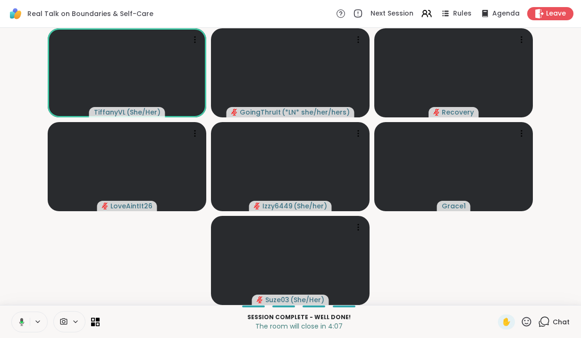
scroll to position [0, 0]
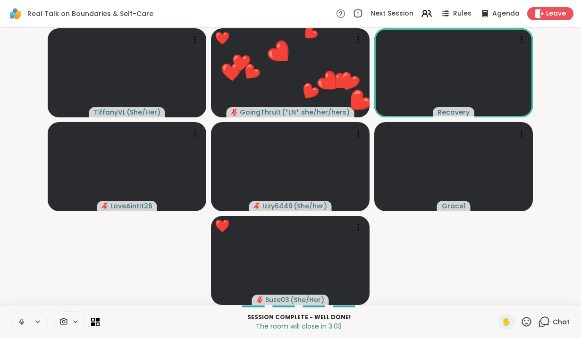
click at [527, 321] on icon at bounding box center [526, 322] width 12 height 12
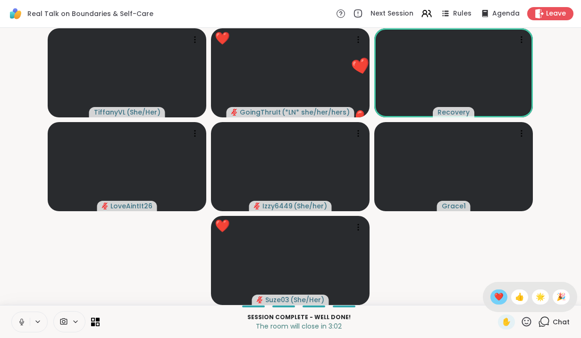
click at [490, 296] on div "❤️" at bounding box center [498, 297] width 17 height 15
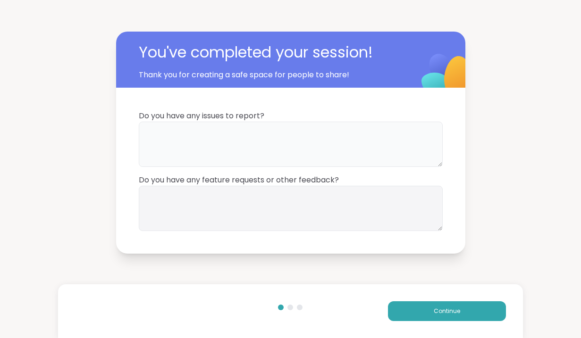
click at [265, 154] on textarea at bounding box center [291, 144] width 304 height 45
click at [287, 125] on textarea "**********" at bounding box center [291, 144] width 304 height 45
click at [278, 131] on textarea "**********" at bounding box center [291, 144] width 304 height 45
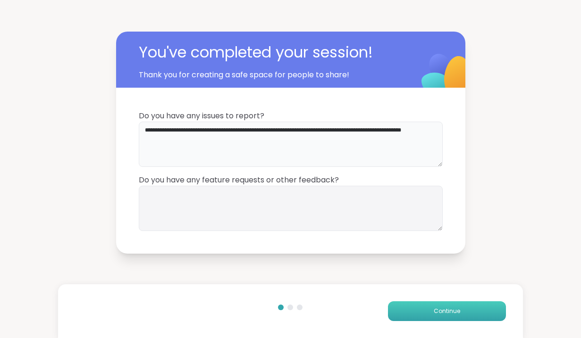
type textarea "**********"
click at [461, 306] on button "Continue" at bounding box center [447, 312] width 118 height 20
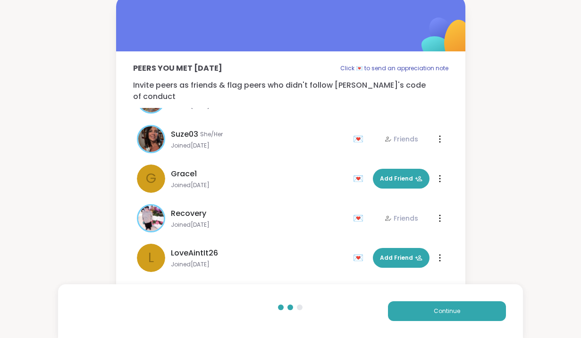
scroll to position [68, 0]
click at [397, 169] on button "Add Friend" at bounding box center [401, 179] width 57 height 20
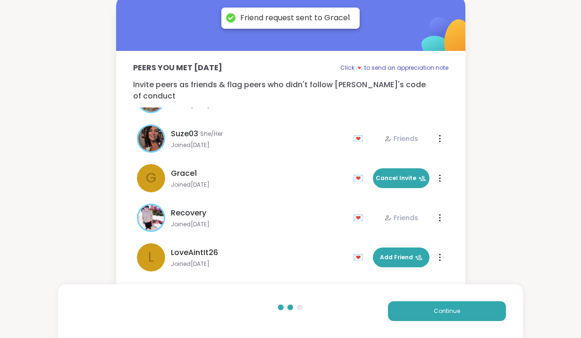
scroll to position [5, 0]
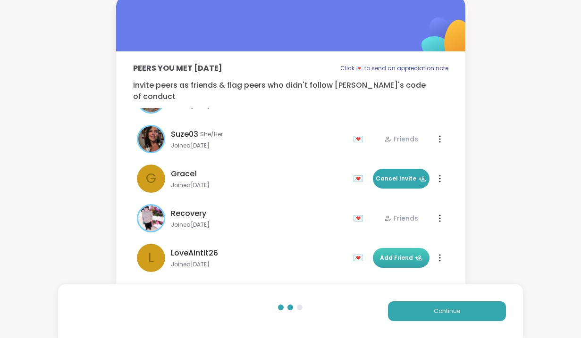
click at [399, 253] on button "Add Friend" at bounding box center [401, 258] width 57 height 20
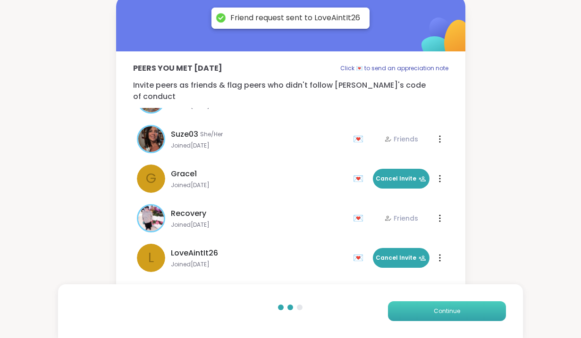
click at [445, 310] on span "Continue" at bounding box center [447, 311] width 26 height 8
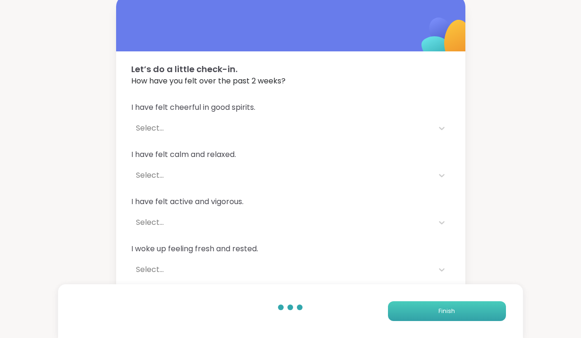
click at [466, 311] on button "Finish" at bounding box center [447, 312] width 118 height 20
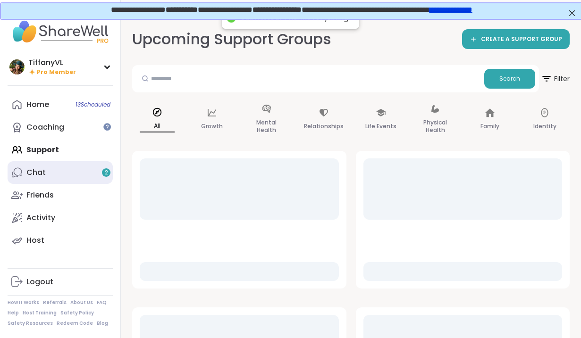
click at [92, 176] on link "Chat 2" at bounding box center [60, 172] width 105 height 23
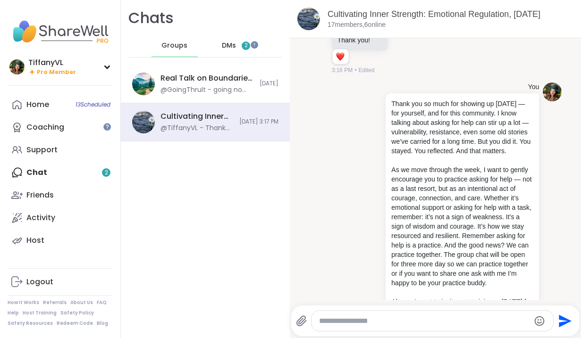
scroll to position [3803, 0]
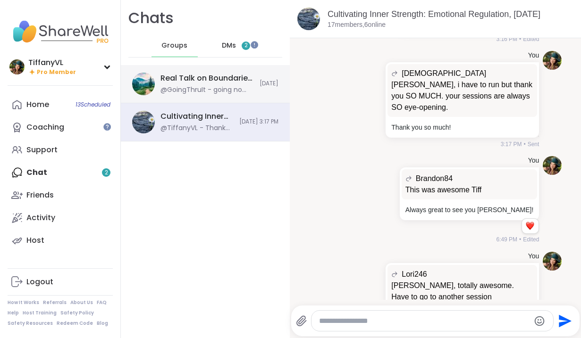
click at [201, 88] on div "@GoingThruIt - going no contact has saved myself - not parents but exes for me" at bounding box center [206, 89] width 93 height 9
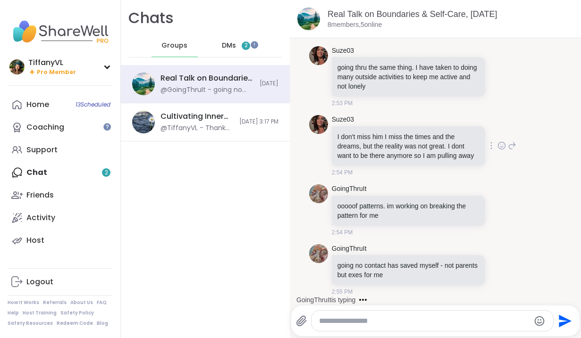
scroll to position [0, 0]
click at [234, 42] on span "DMs" at bounding box center [229, 45] width 14 height 9
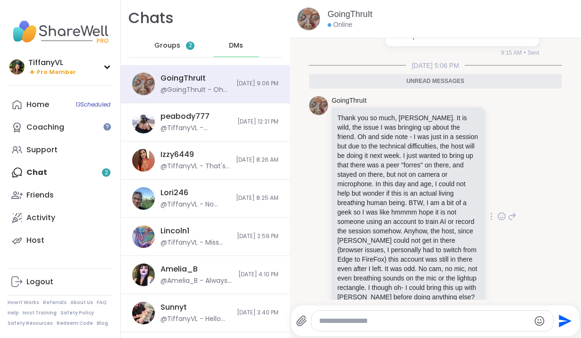
scroll to position [474, 0]
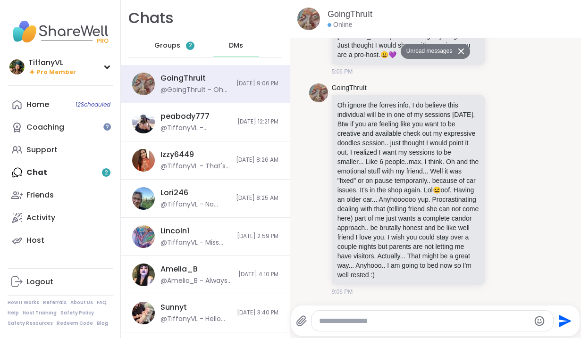
click at [164, 44] on span "Groups" at bounding box center [167, 45] width 26 height 9
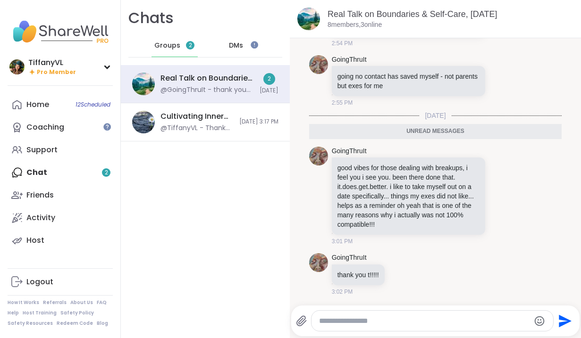
click at [65, 173] on div "Home 12 Scheduled Coaching Support Chat 2 Friends Activity Host" at bounding box center [60, 172] width 105 height 159
click at [165, 41] on span "Groups" at bounding box center [167, 45] width 26 height 9
click at [174, 46] on span "Groups" at bounding box center [167, 45] width 26 height 9
click at [61, 172] on div "Home 12 Scheduled Coaching Support Chat 2 Friends Activity Host" at bounding box center [60, 172] width 105 height 159
click at [103, 169] on div "Home 12 Scheduled Coaching Support Chat 2 Friends Activity Host" at bounding box center [60, 172] width 105 height 159
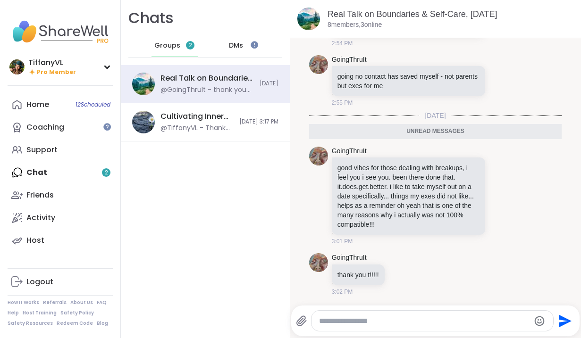
click at [42, 174] on div "Home 12 Scheduled Coaching Support Chat 2 Friends Activity Host" at bounding box center [60, 172] width 105 height 159
click at [236, 45] on span "DMs" at bounding box center [236, 45] width 14 height 9
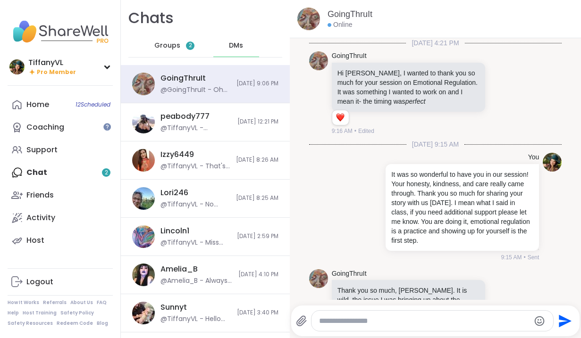
scroll to position [442, 0]
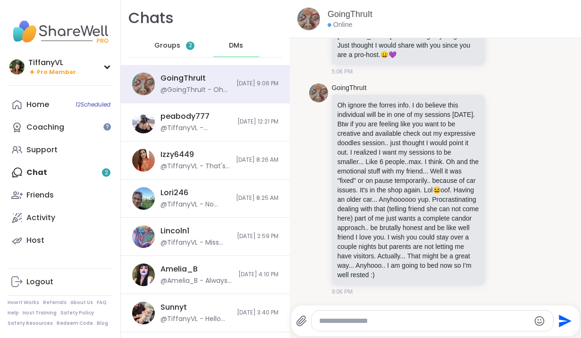
click at [76, 173] on div "Home 12 Scheduled Coaching Support Chat 2 Friends Activity Host" at bounding box center [60, 172] width 105 height 159
click at [39, 174] on div "Home 12 Scheduled Coaching Support Chat 2 Friends Activity Host" at bounding box center [60, 172] width 105 height 159
click at [168, 44] on span "Groups" at bounding box center [167, 45] width 26 height 9
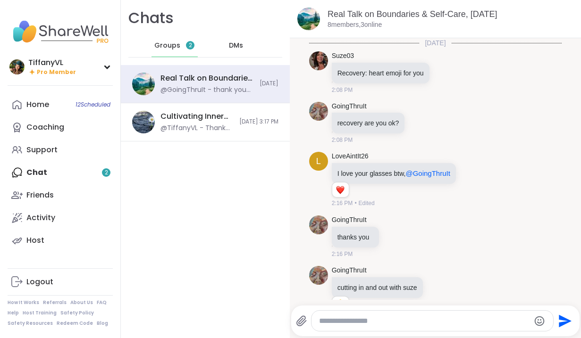
scroll to position [1062, 0]
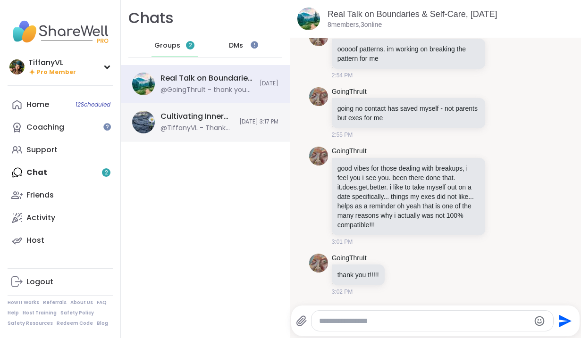
click at [237, 127] on div "Cultivating Inner Strength: Emotional Regulation, Sep 09 @TiffanyVL - Thank you…" at bounding box center [205, 122] width 169 height 38
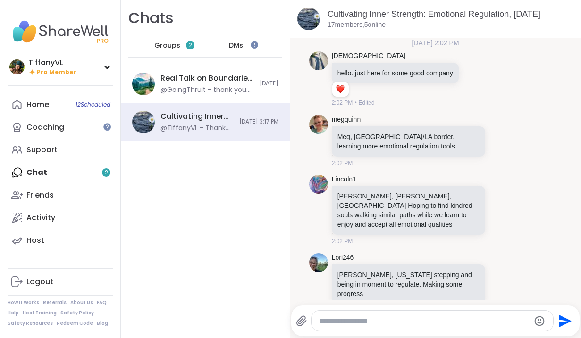
scroll to position [3803, 0]
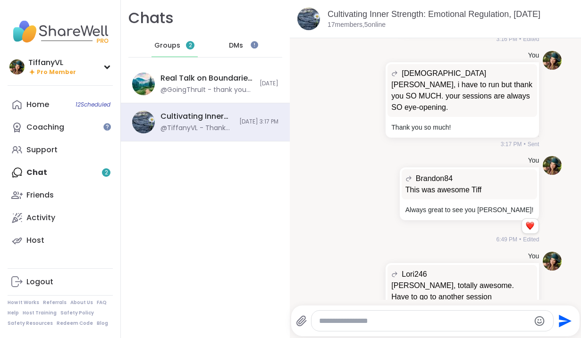
click at [180, 43] on div "Groups 2" at bounding box center [174, 45] width 46 height 23
click at [241, 48] on span "DMs" at bounding box center [236, 45] width 14 height 9
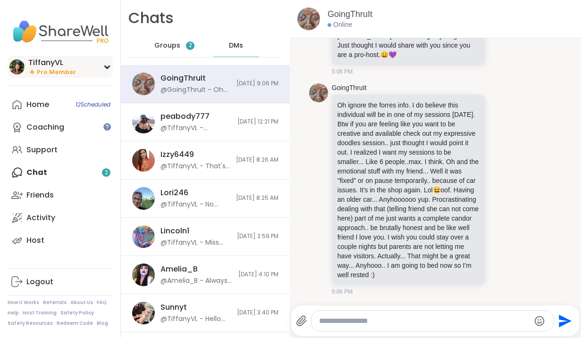
click at [57, 67] on div "TiffanyVL" at bounding box center [52, 63] width 48 height 10
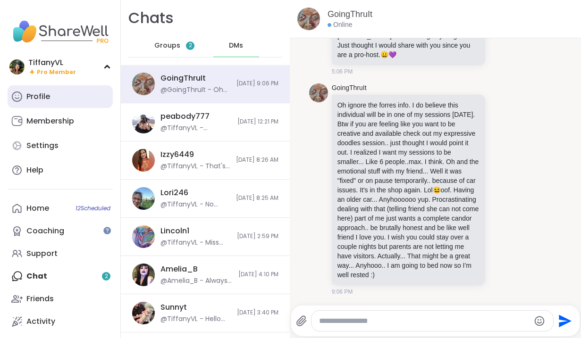
click at [58, 93] on link "Profile" at bounding box center [60, 96] width 105 height 23
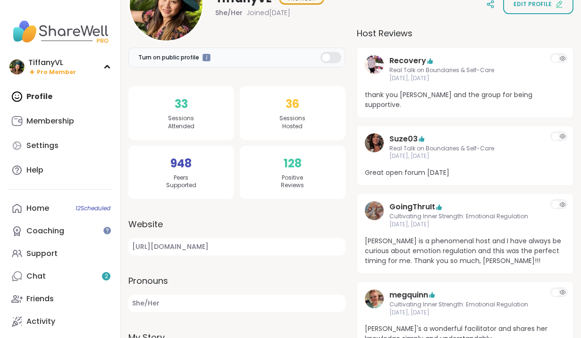
scroll to position [146, 0]
